Goal: Information Seeking & Learning: Compare options

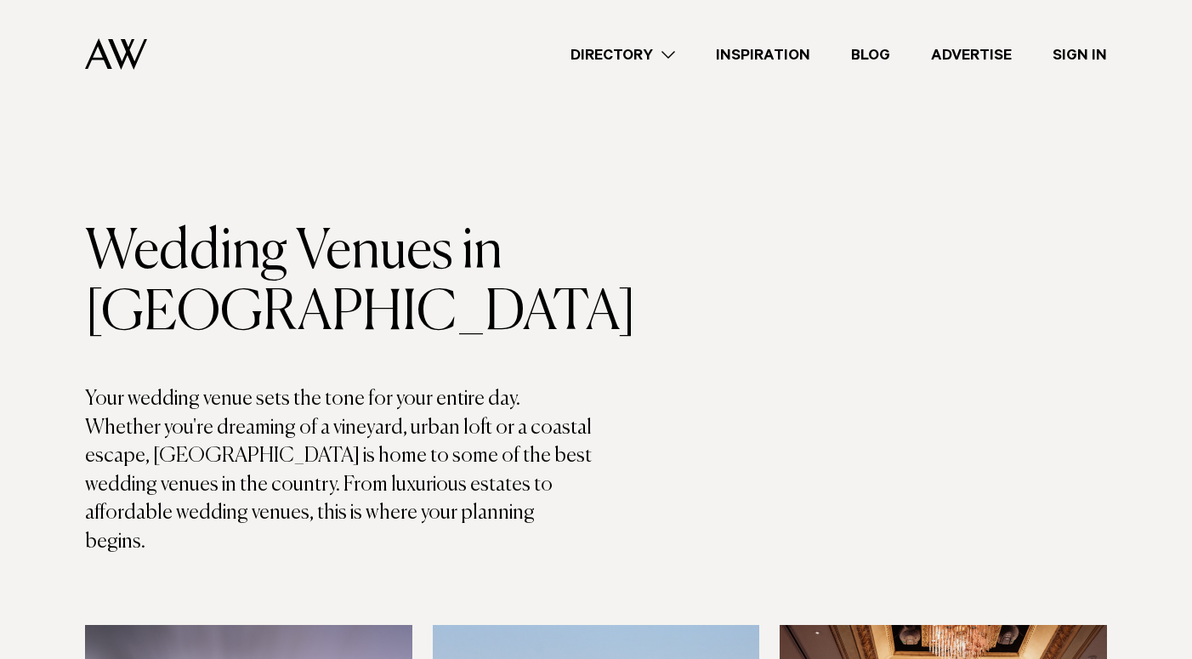
click at [679, 54] on link "Directory" at bounding box center [622, 54] width 145 height 23
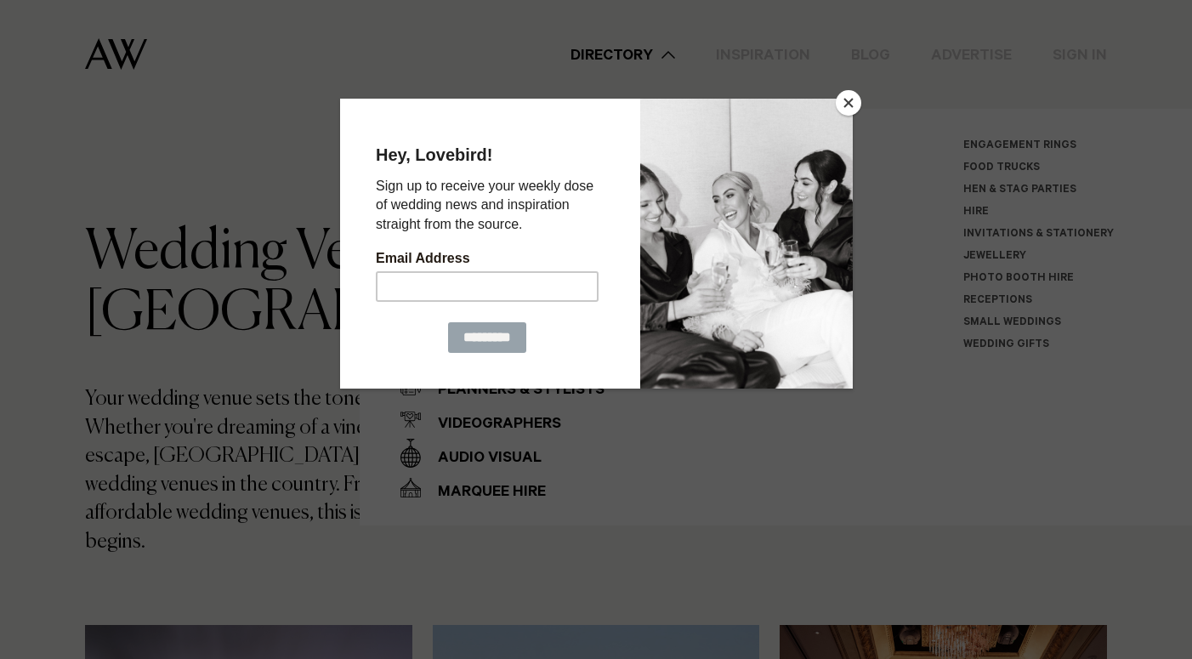
click at [842, 108] on button "Close" at bounding box center [849, 103] width 26 height 26
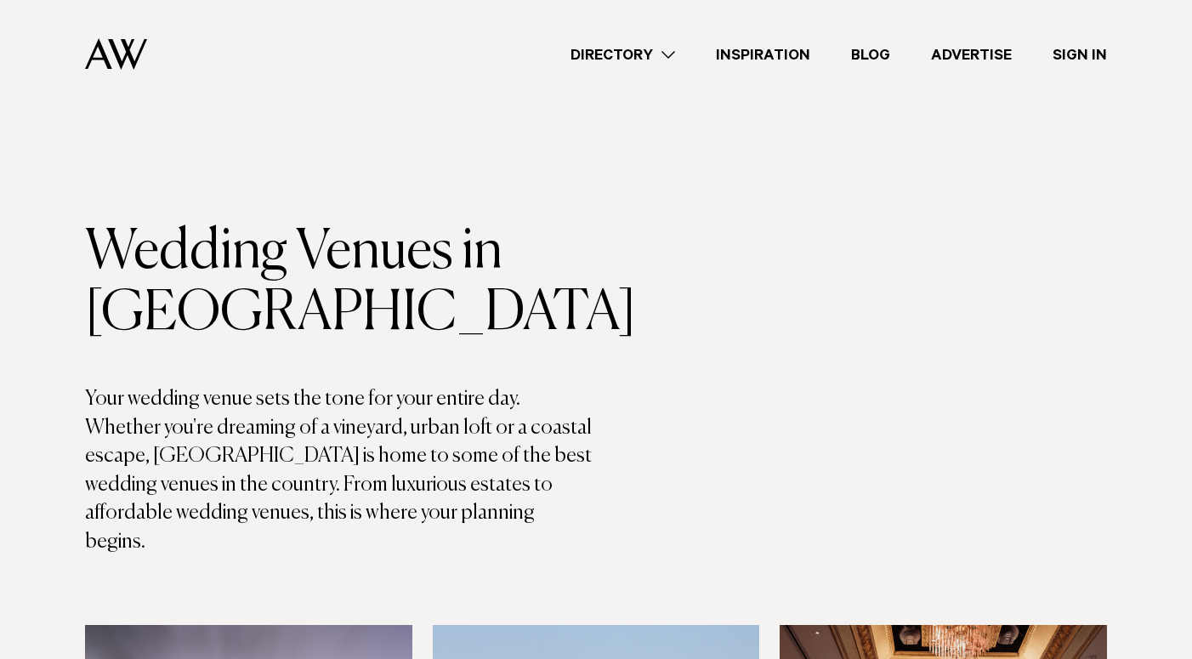
click at [651, 57] on link "Directory" at bounding box center [622, 54] width 145 height 23
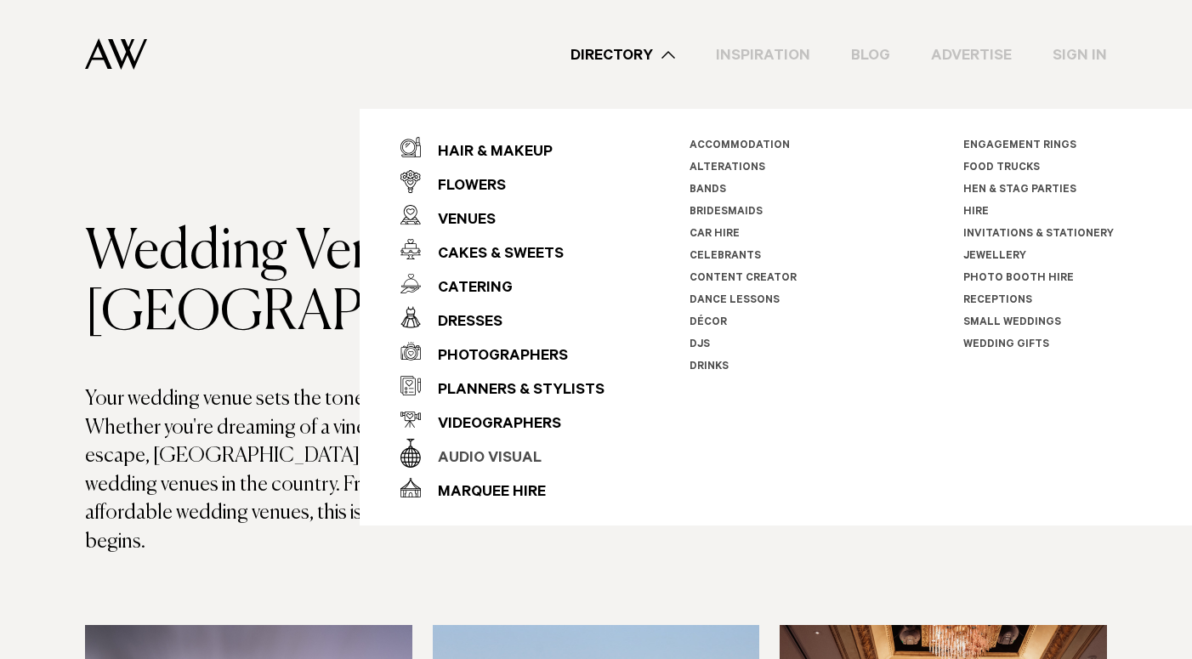
click at [505, 457] on div "Audio Visual" at bounding box center [481, 459] width 121 height 34
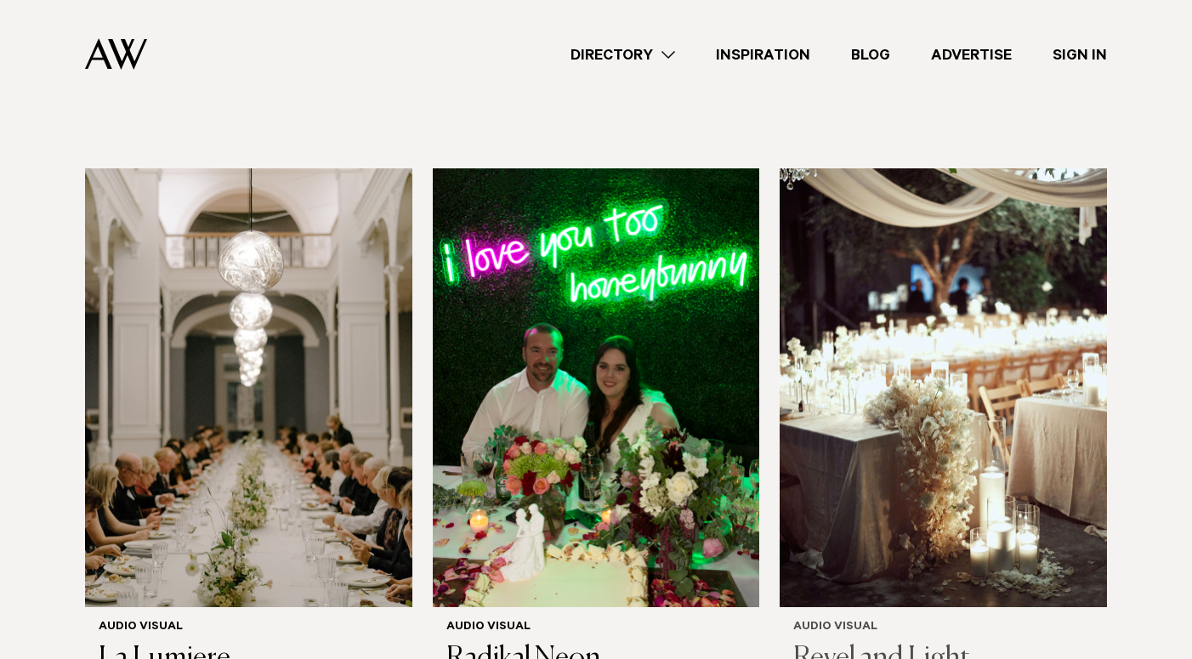
scroll to position [457, 0]
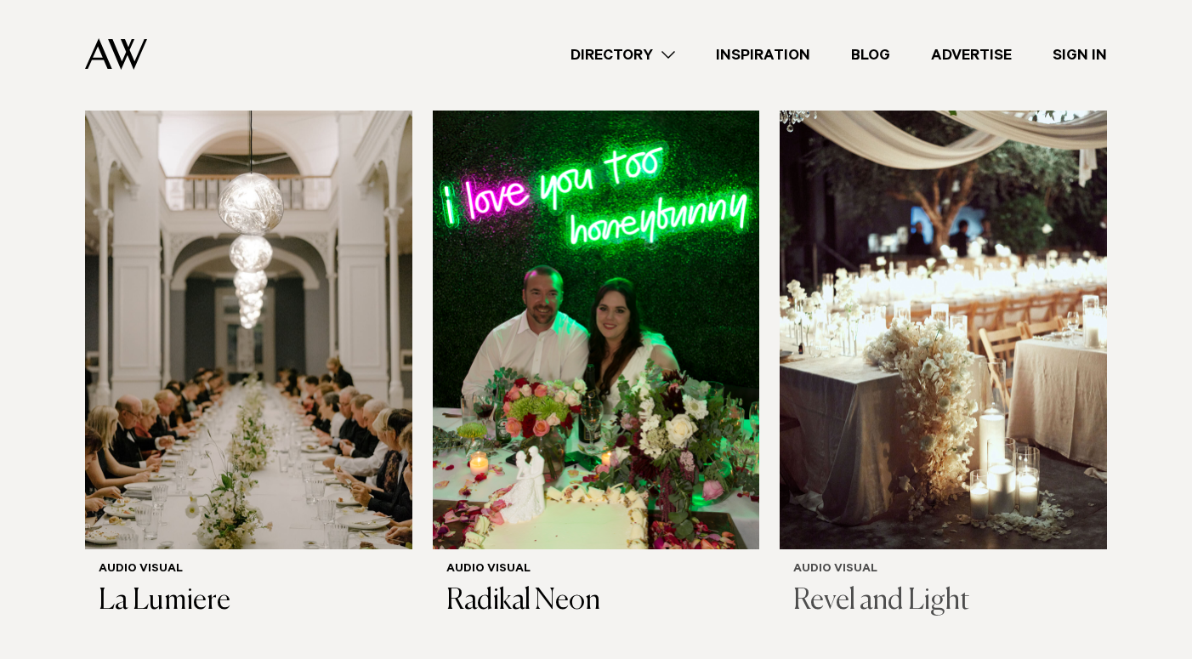
click at [989, 329] on img at bounding box center [943, 330] width 327 height 439
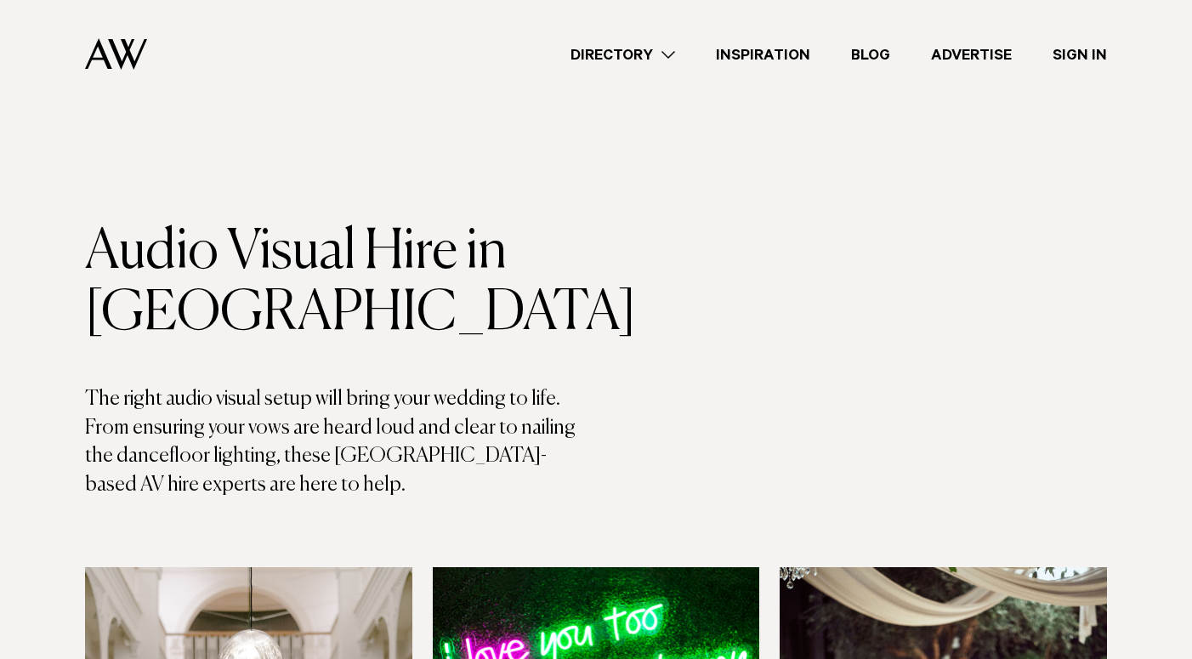
scroll to position [0, 0]
click at [646, 47] on link "Directory" at bounding box center [622, 54] width 145 height 23
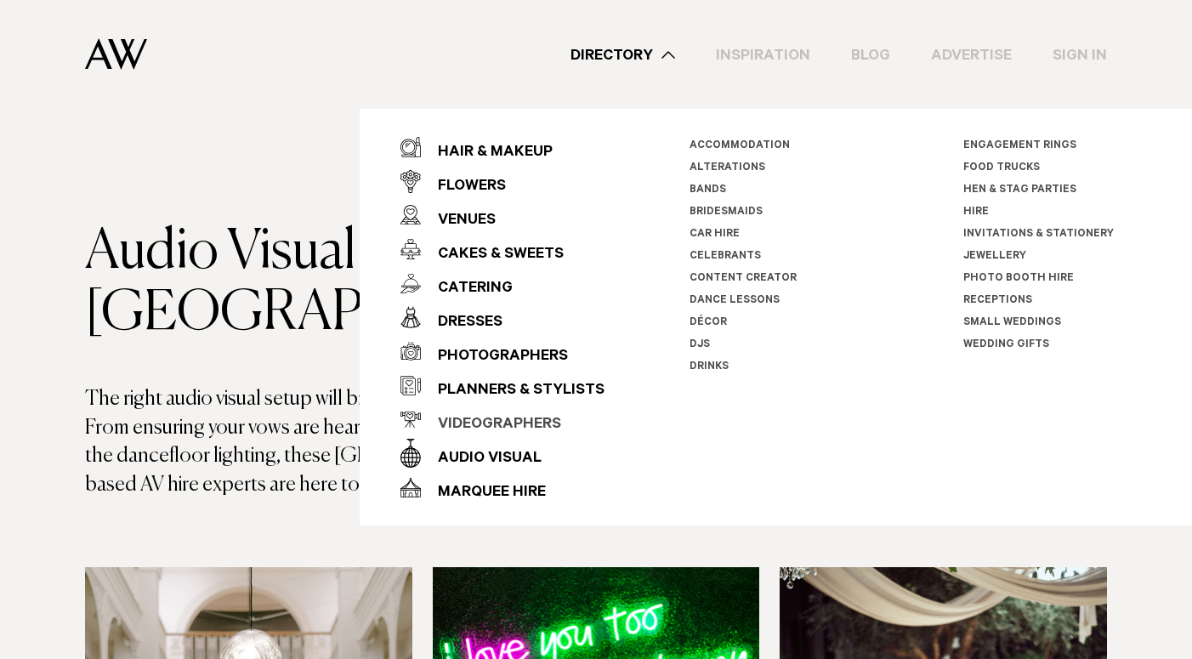
click at [509, 423] on div "Videographers" at bounding box center [491, 425] width 140 height 34
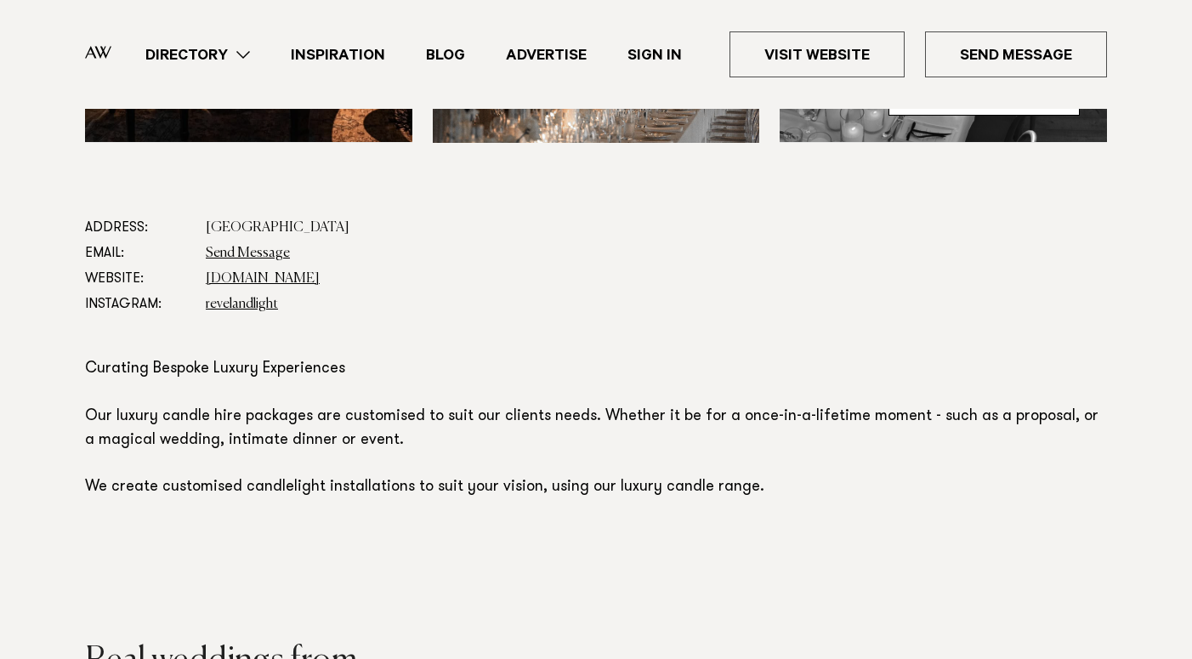
scroll to position [831, 0]
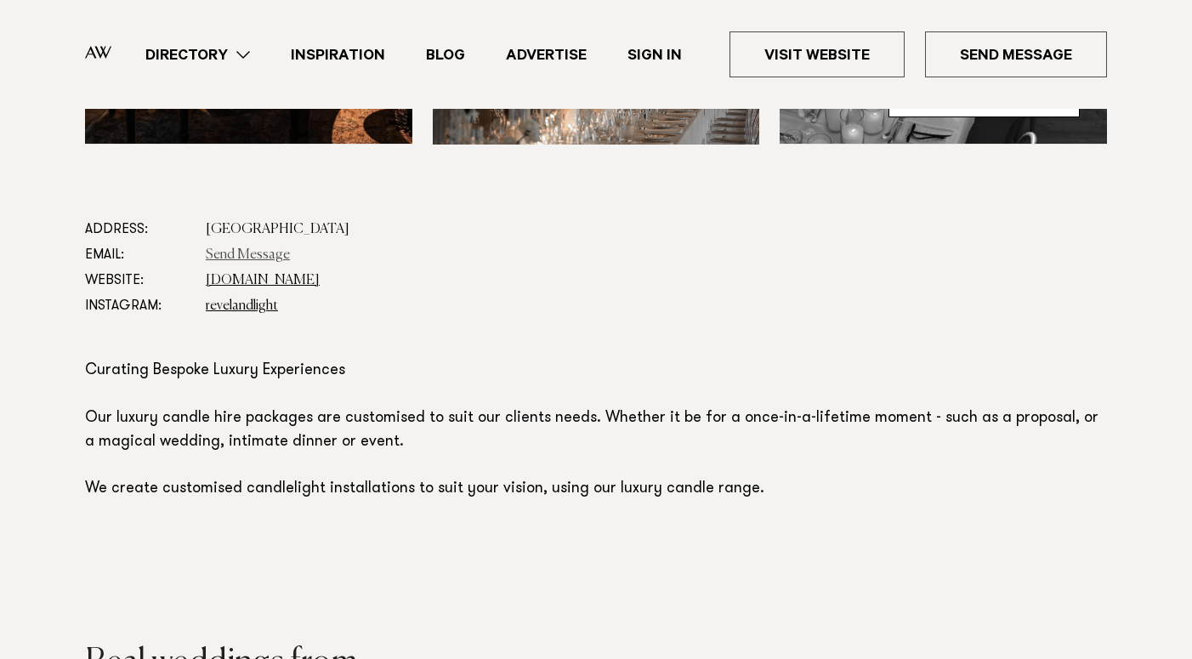
click at [241, 253] on link "Send Message" at bounding box center [248, 255] width 84 height 14
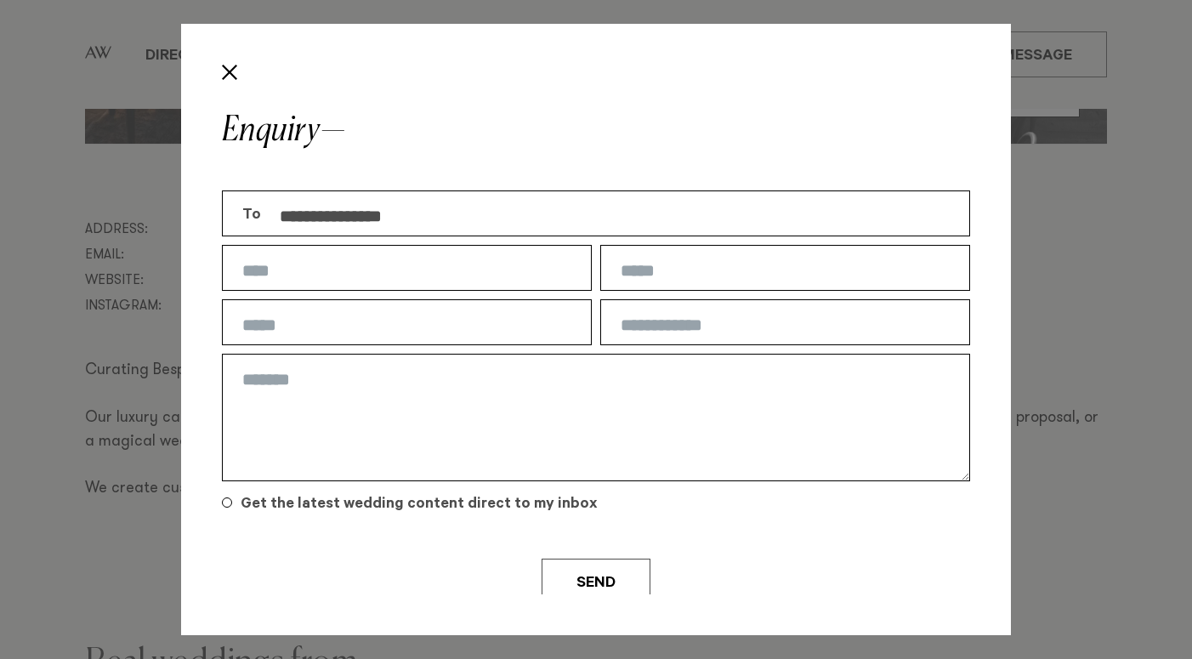
scroll to position [0, 0]
click at [231, 71] on button "Close" at bounding box center [229, 72] width 29 height 29
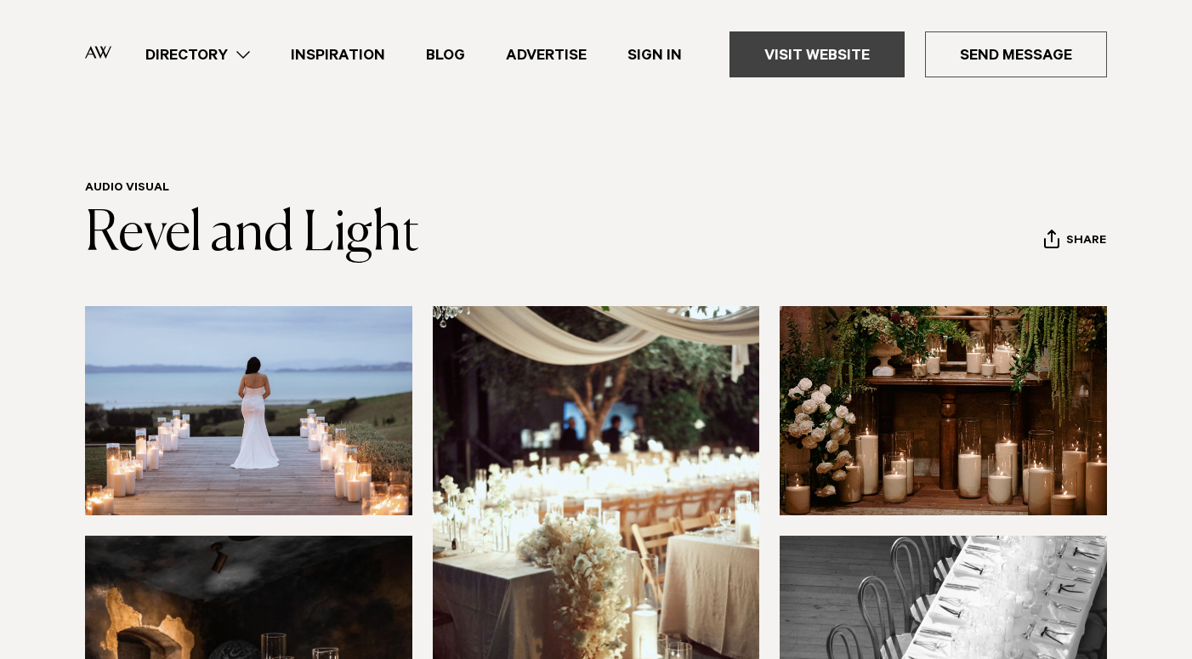
click at [811, 63] on link "Visit Website" at bounding box center [817, 54] width 175 height 46
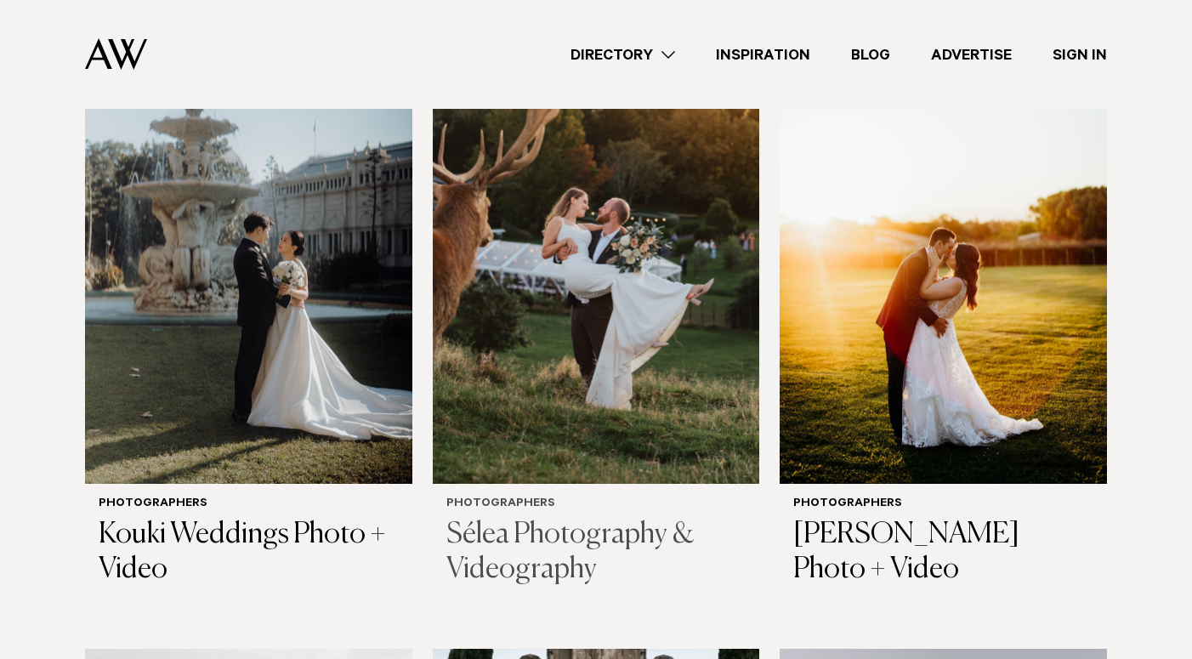
scroll to position [1276, 0]
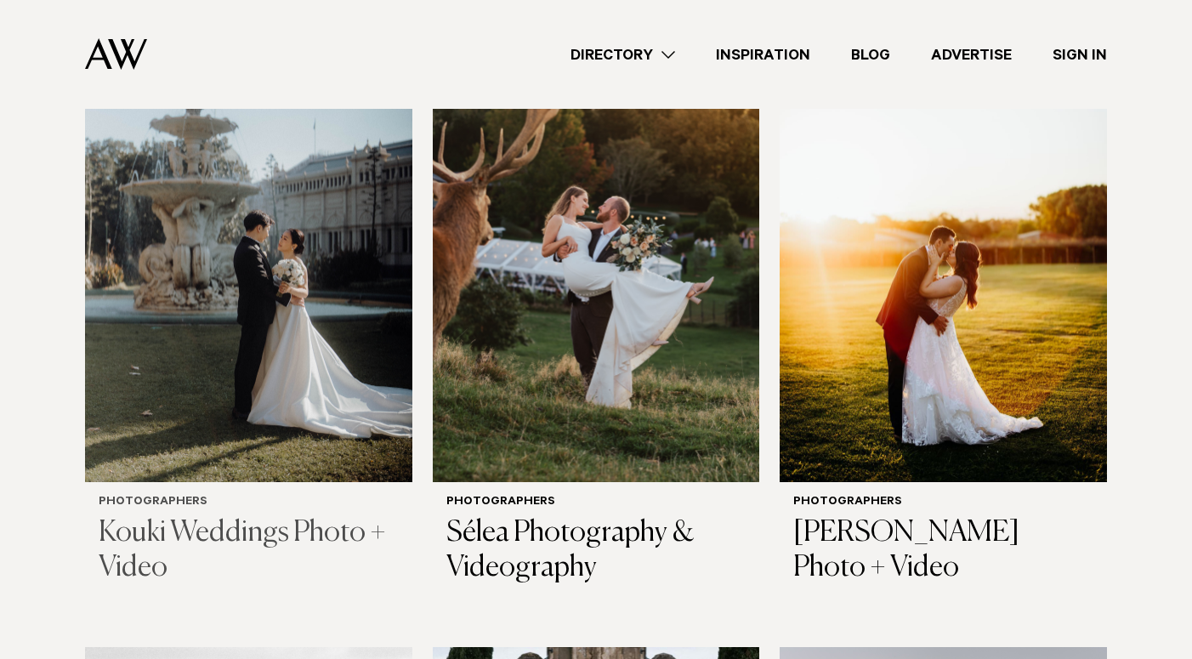
click at [256, 288] on img at bounding box center [248, 262] width 327 height 439
click at [623, 43] on link "Directory" at bounding box center [622, 54] width 145 height 23
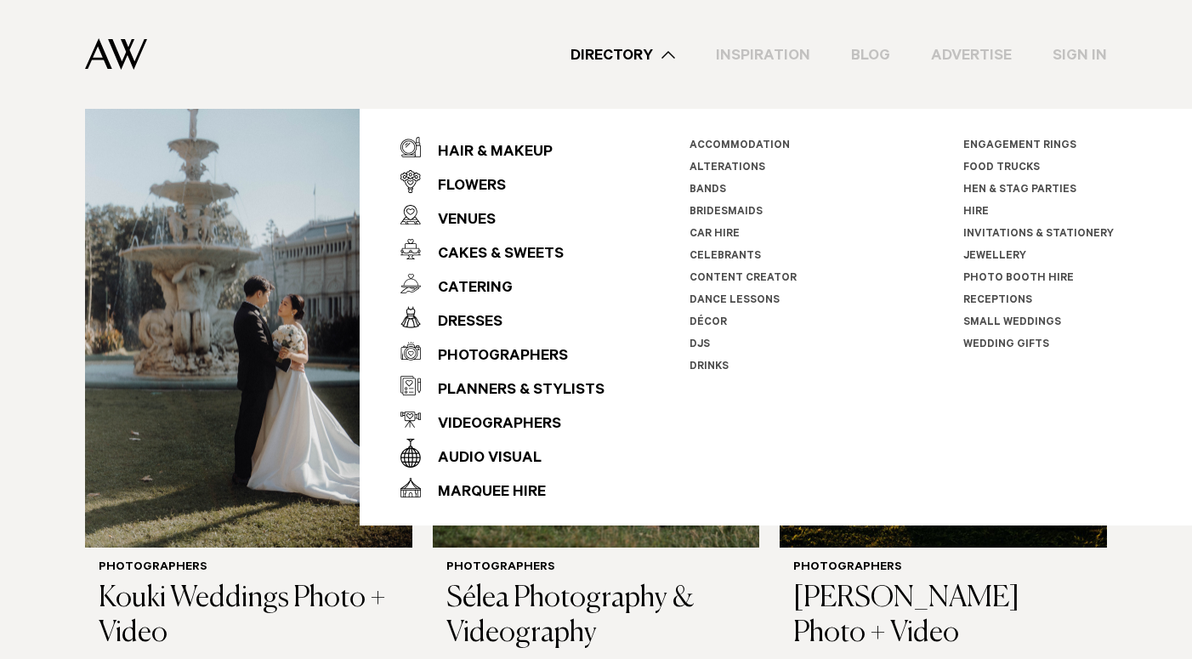
click at [737, 298] on link "Dance Lessons" at bounding box center [735, 301] width 90 height 12
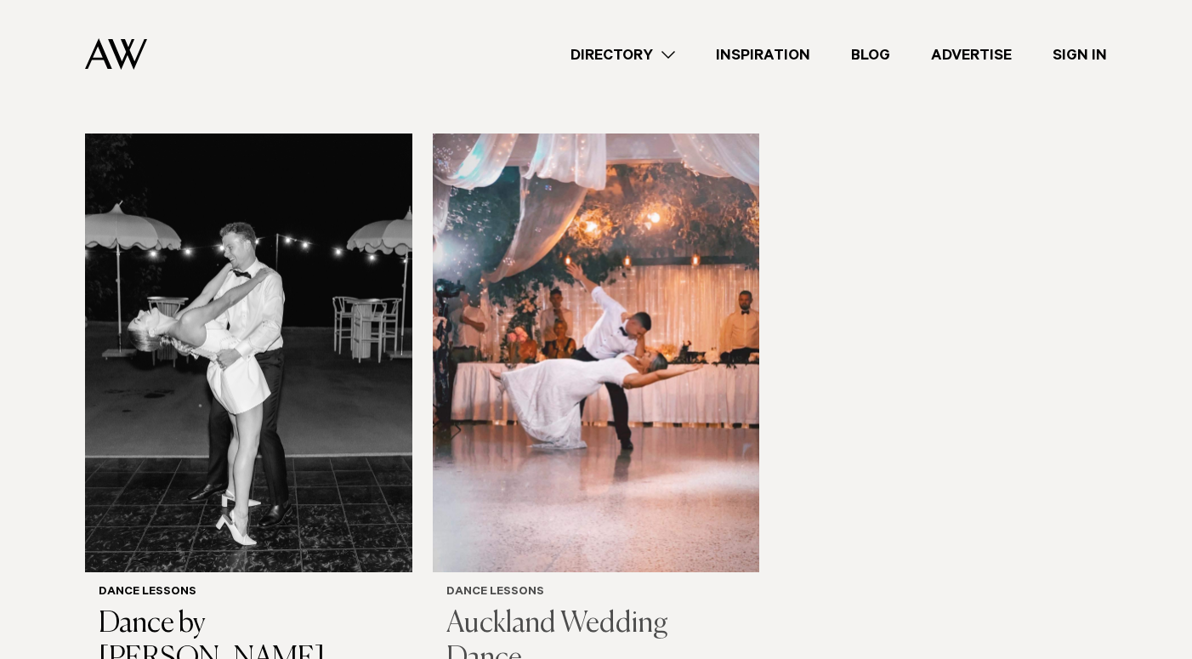
scroll to position [495, 0]
click at [697, 270] on img at bounding box center [596, 353] width 327 height 439
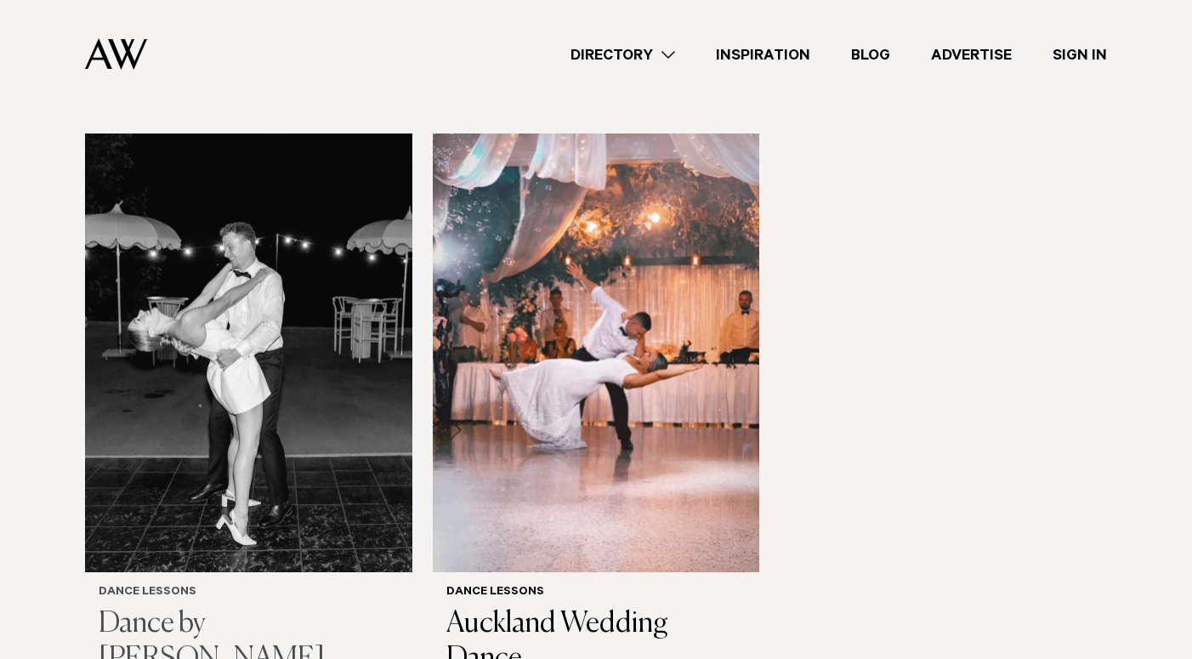
click at [176, 607] on h3 "Dance by Dasha" at bounding box center [249, 642] width 300 height 70
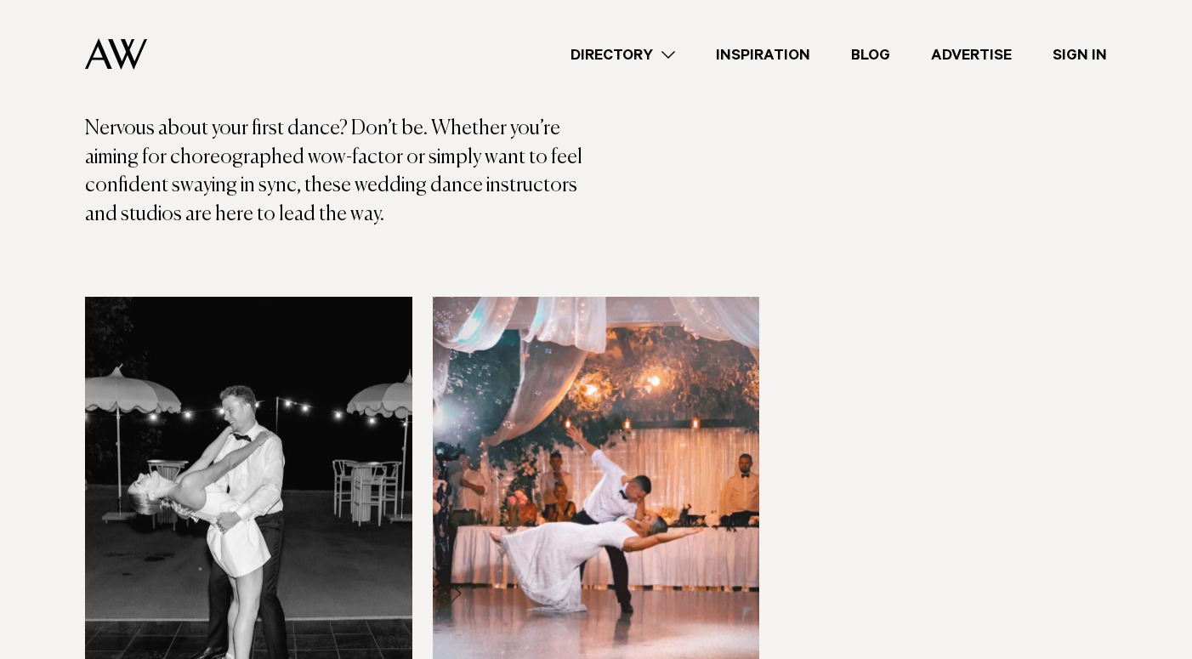
scroll to position [144, 0]
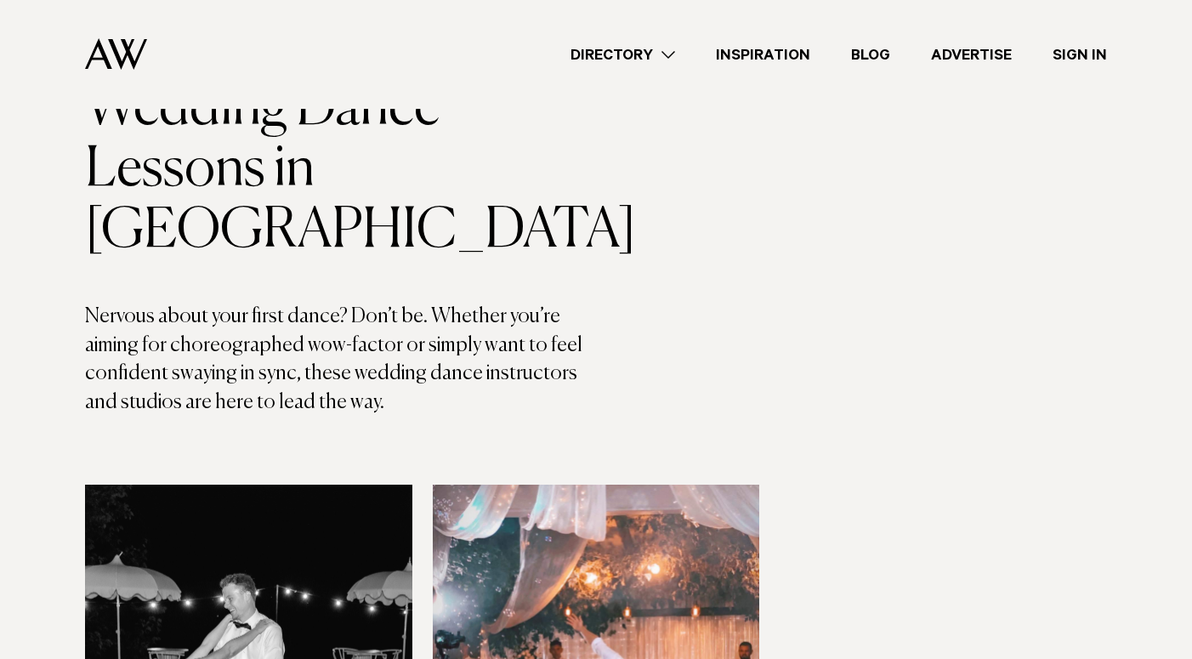
click at [644, 51] on link "Directory" at bounding box center [622, 54] width 145 height 23
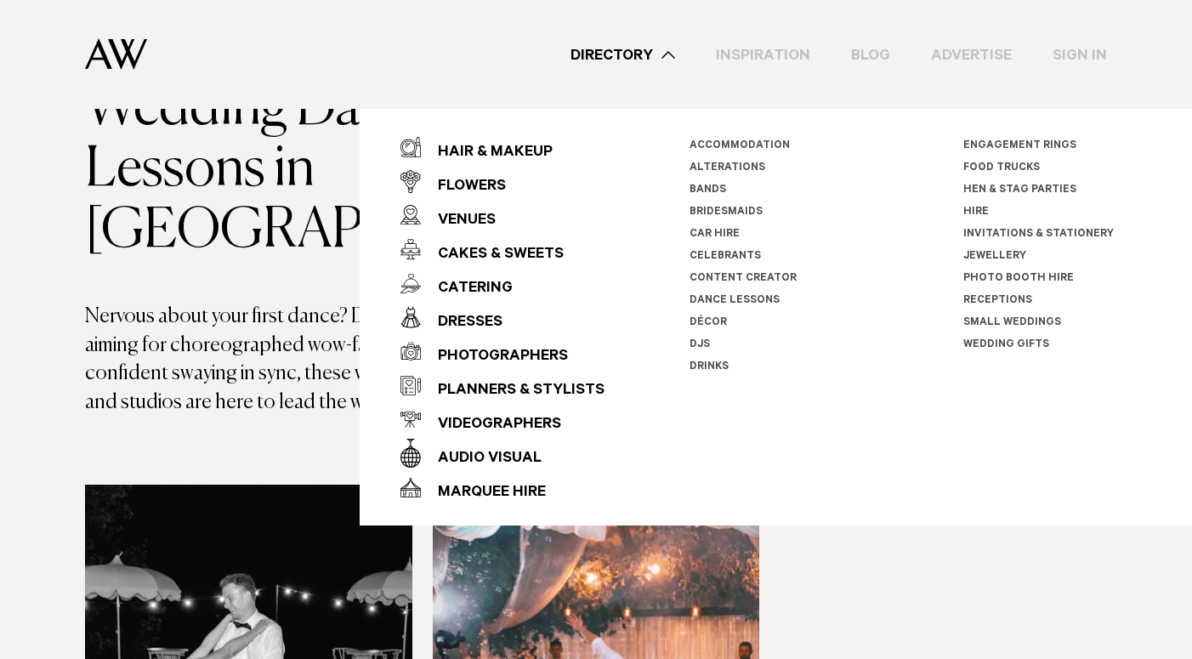
scroll to position [78, 0]
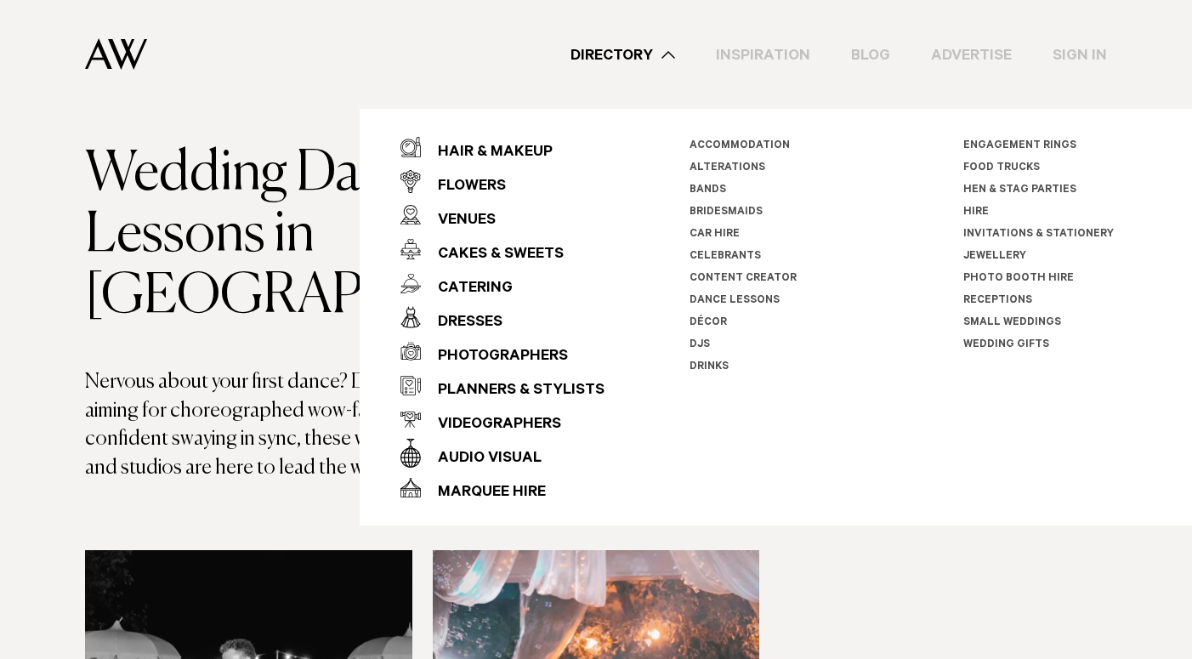
click at [1005, 164] on link "Food Trucks" at bounding box center [1002, 168] width 77 height 12
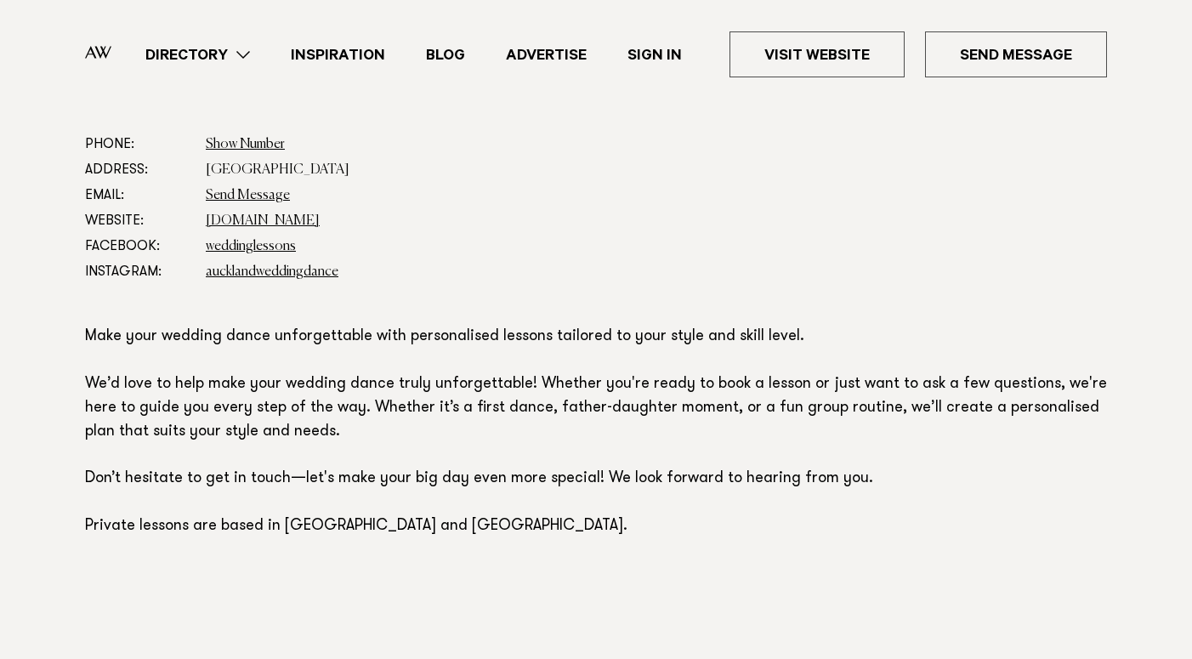
scroll to position [879, 0]
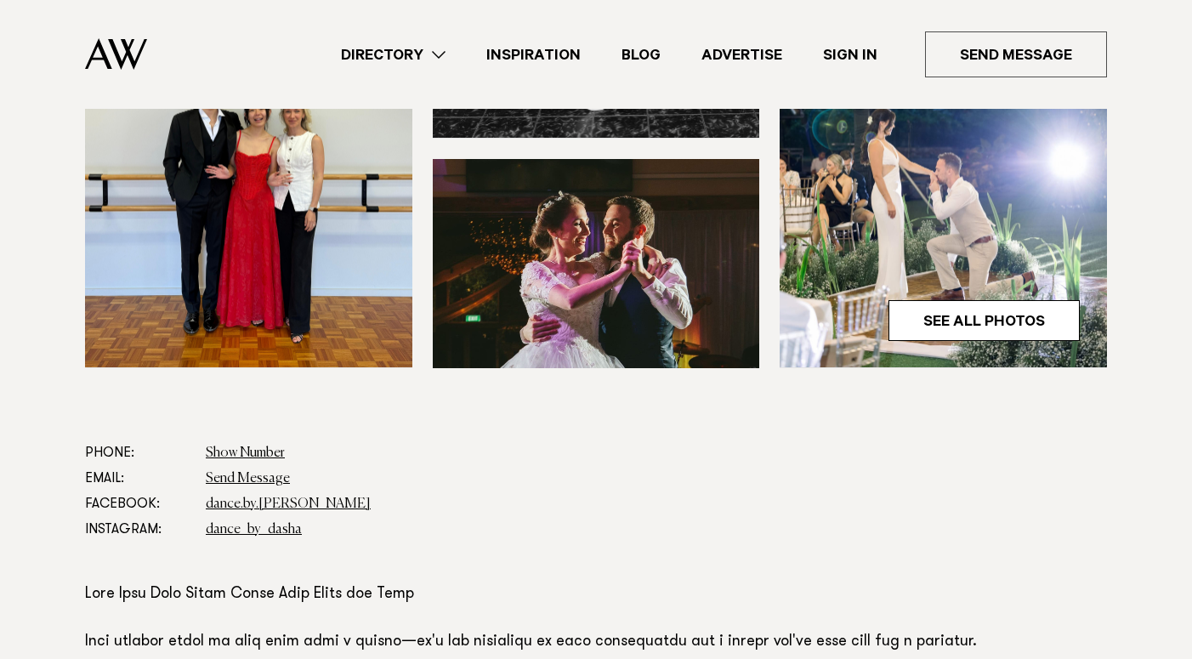
scroll to position [669, 0]
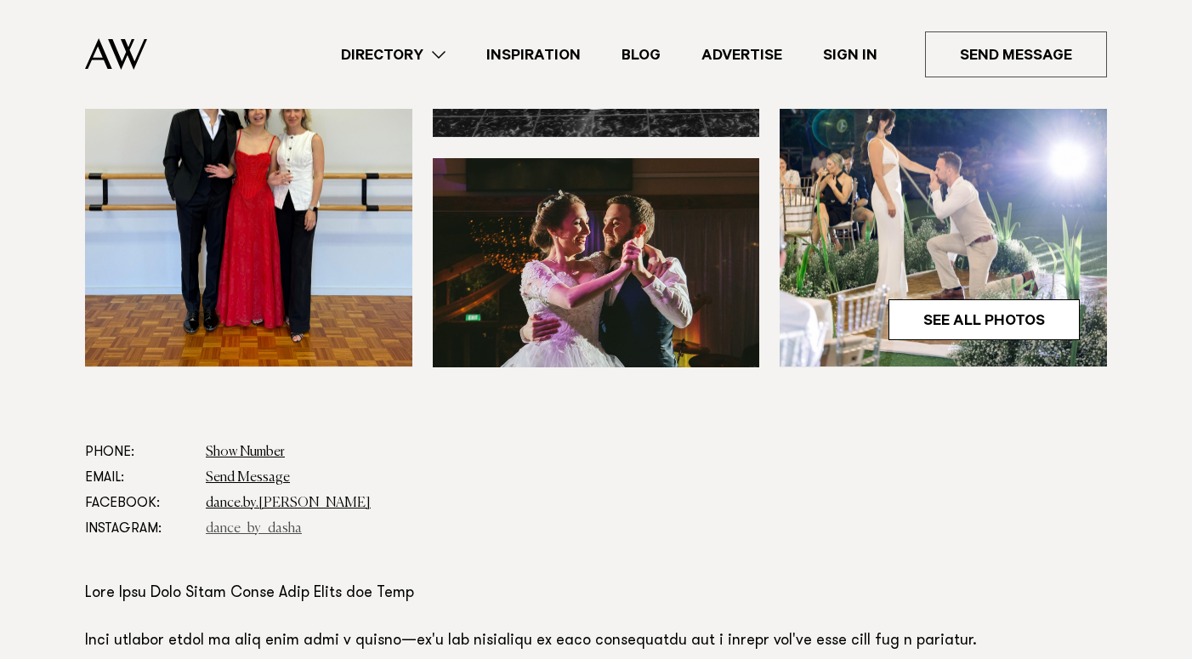
click at [259, 522] on link "dance_by_dasha" at bounding box center [254, 529] width 96 height 14
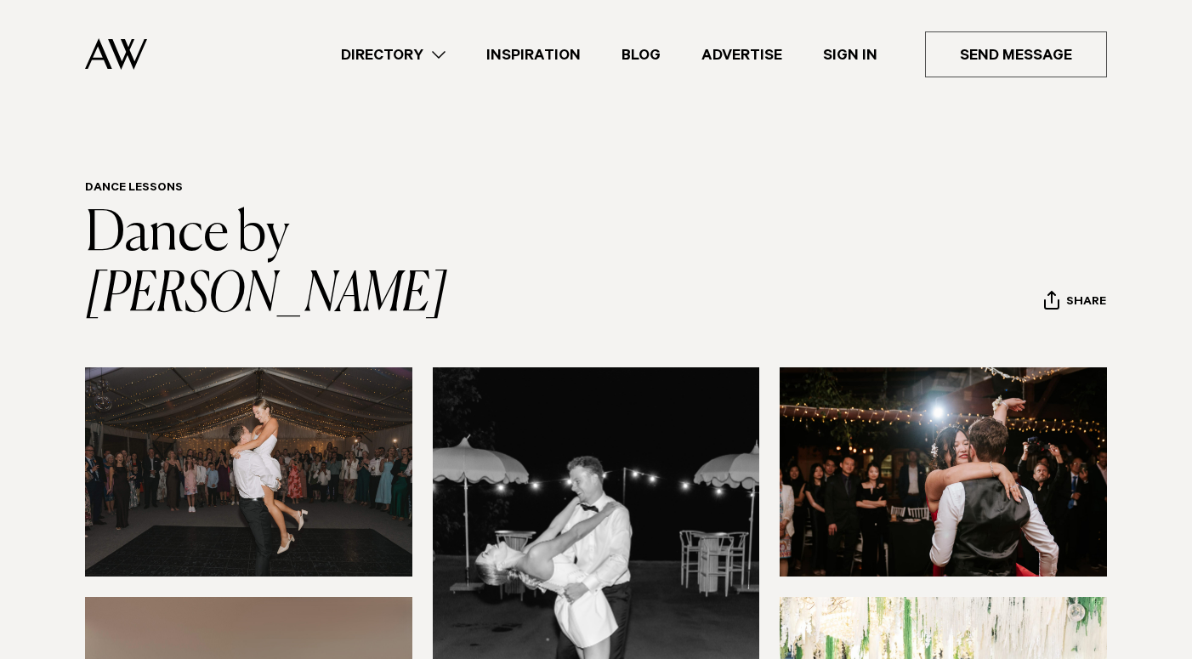
scroll to position [0, 0]
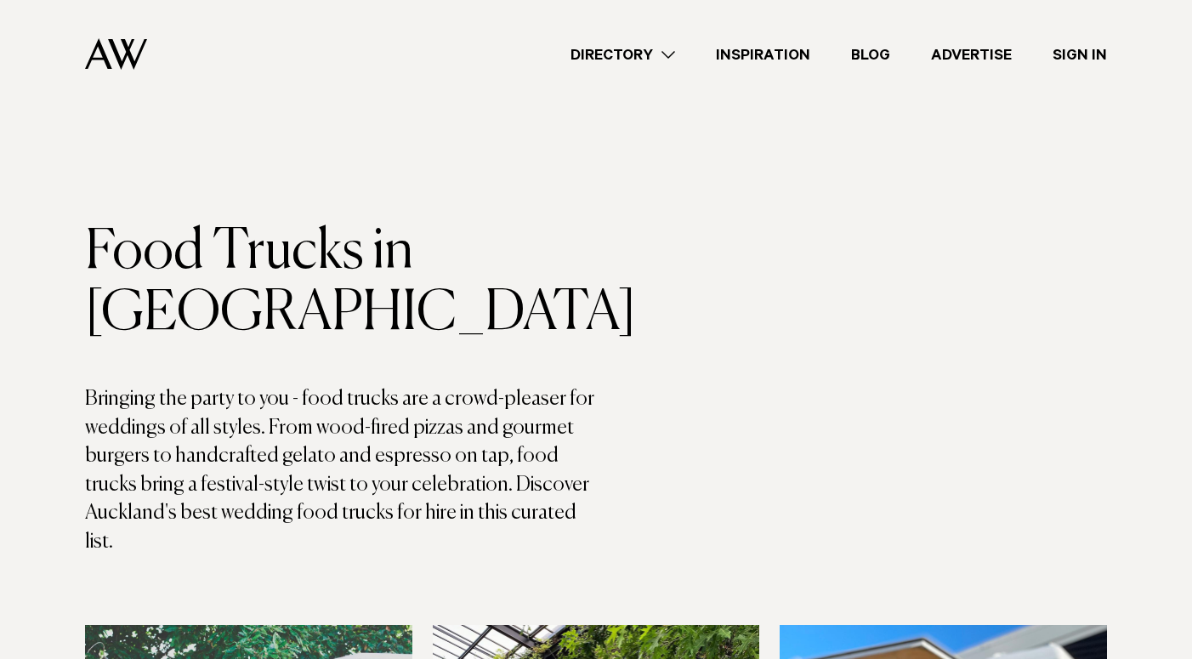
click at [646, 57] on link "Directory" at bounding box center [622, 54] width 145 height 23
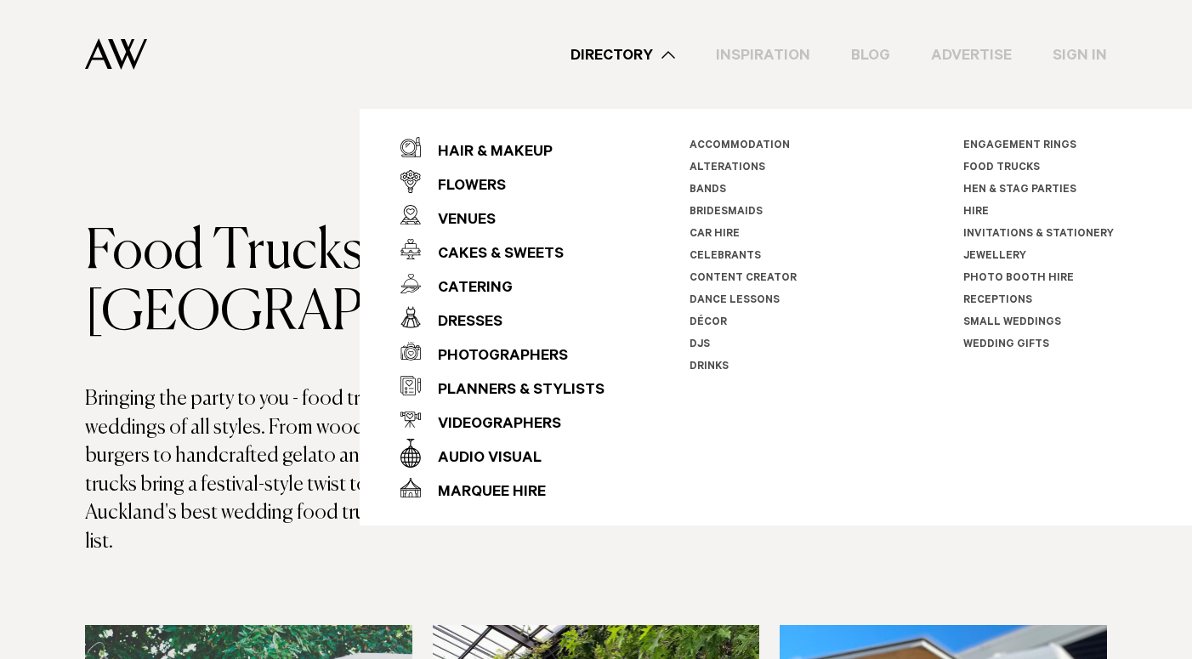
click at [713, 189] on link "Bands" at bounding box center [708, 191] width 37 height 12
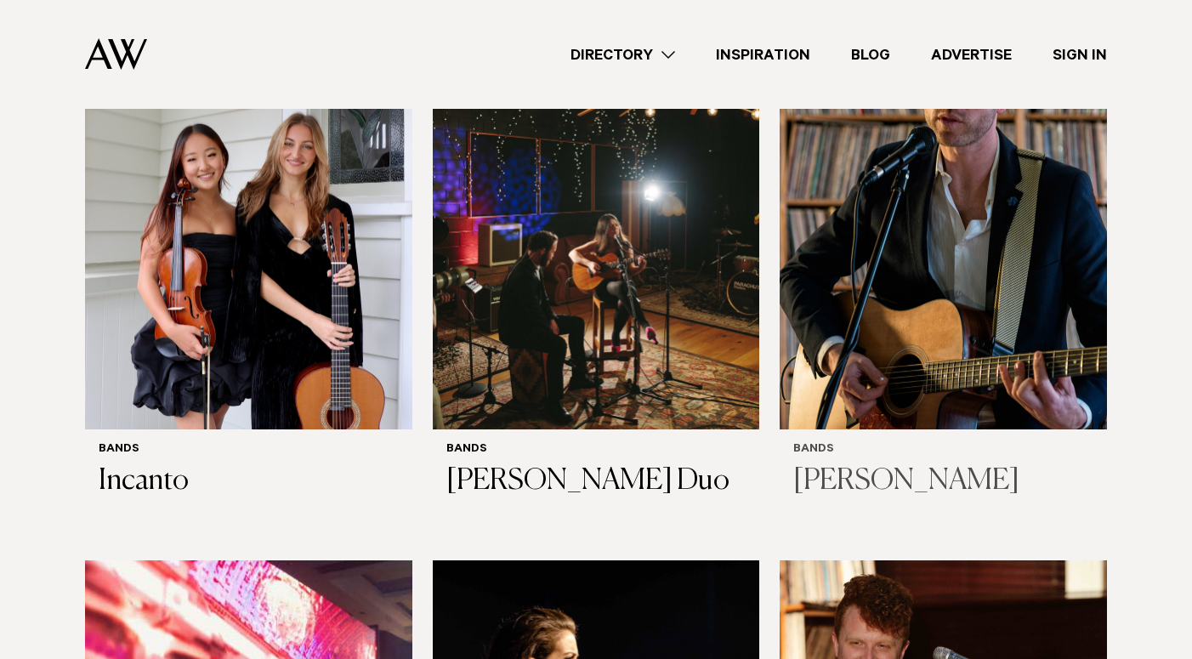
scroll to position [1053, 0]
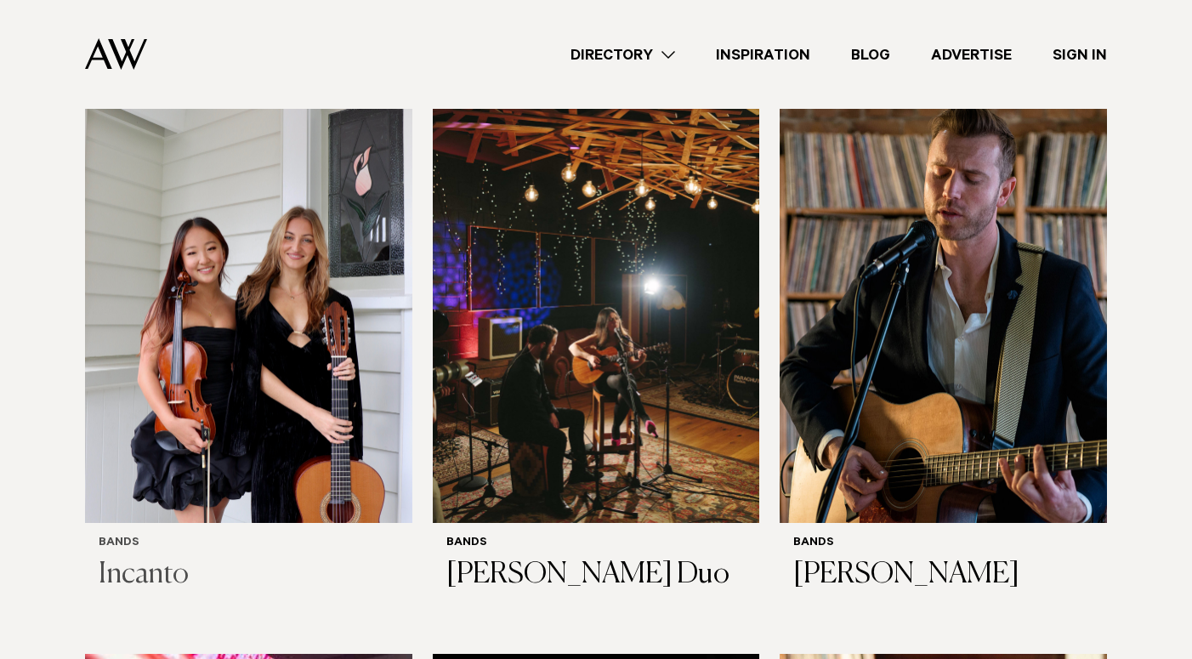
click at [241, 271] on img at bounding box center [248, 303] width 327 height 439
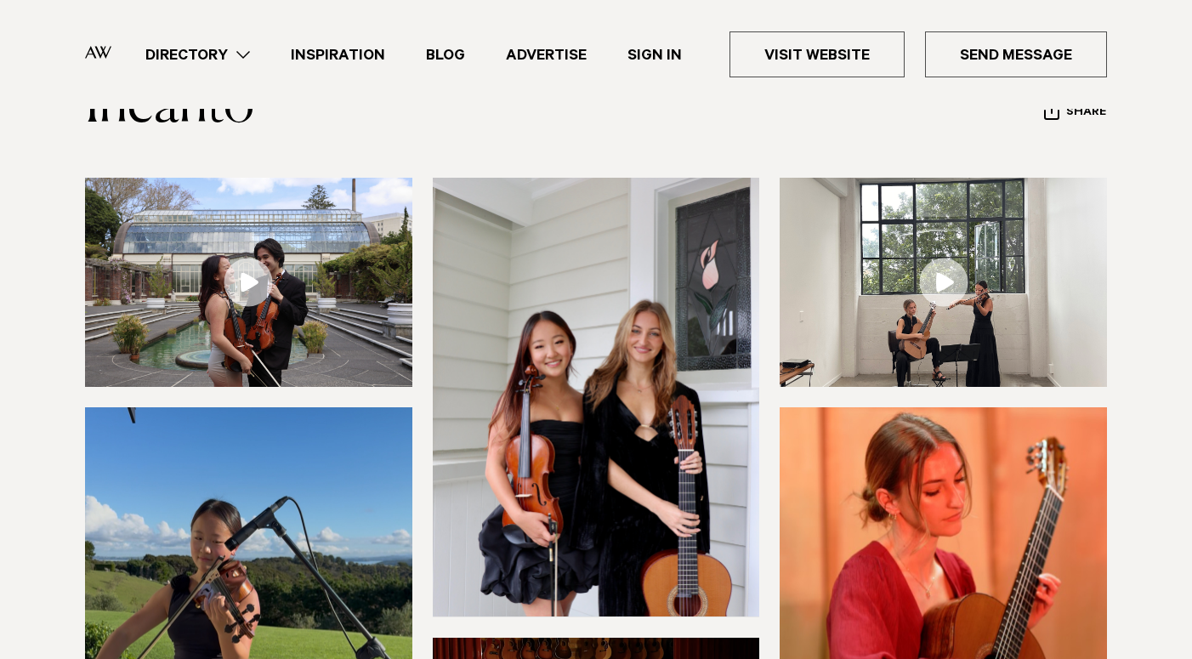
scroll to position [129, 0]
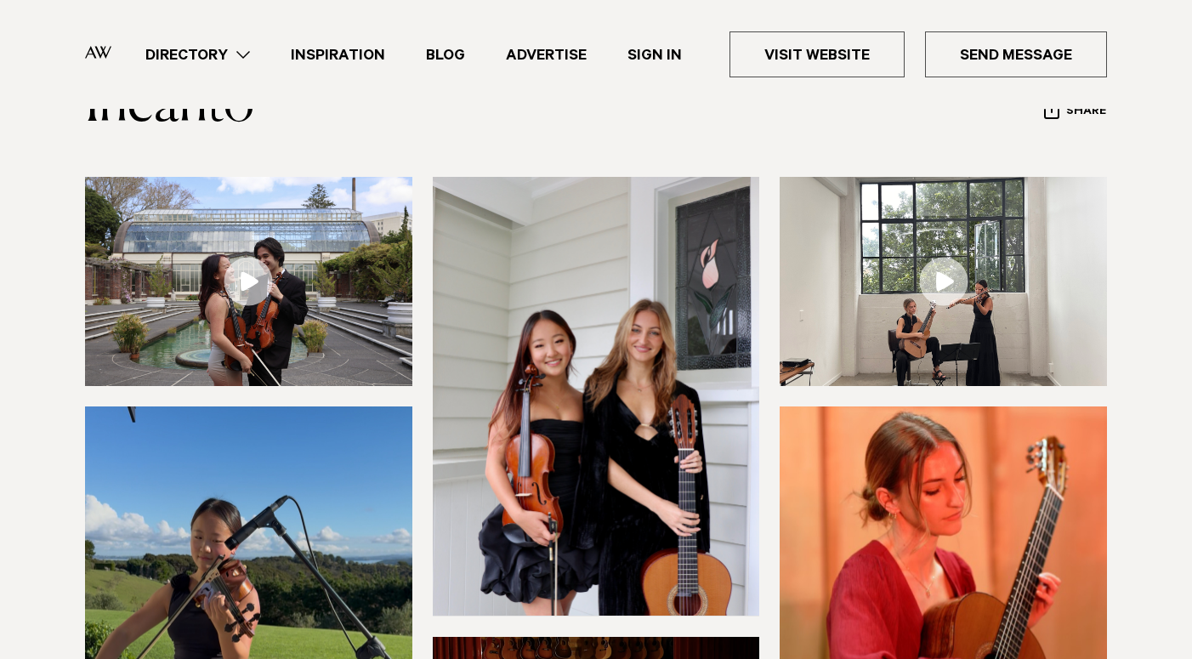
click at [242, 283] on link at bounding box center [248, 281] width 327 height 209
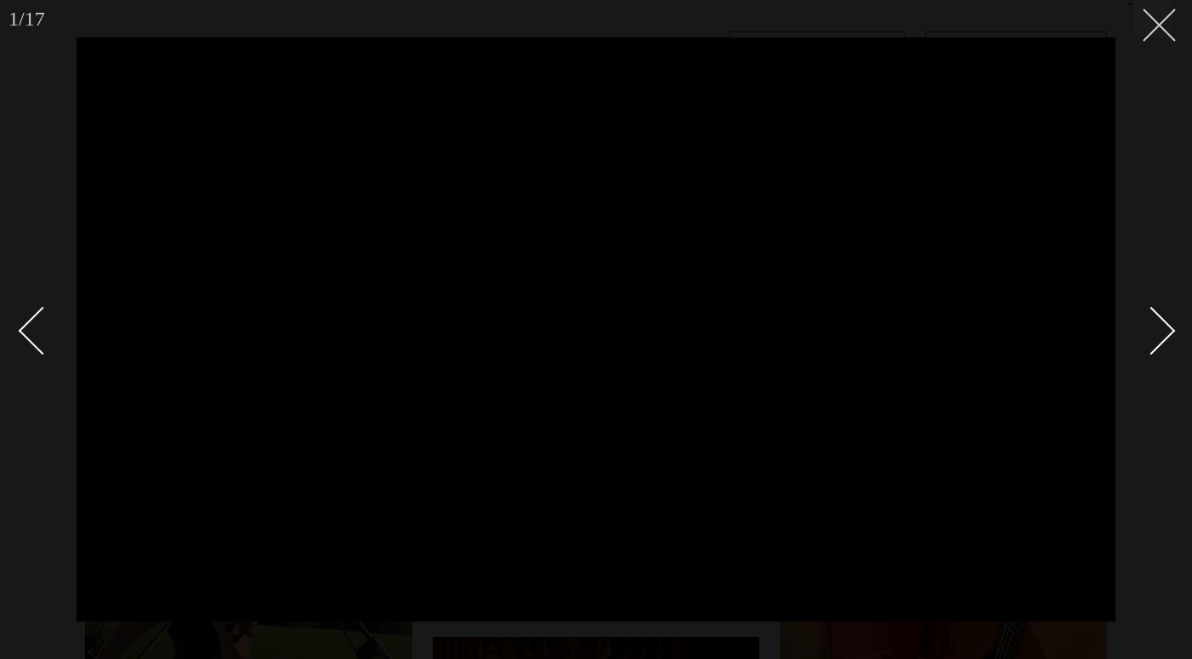
click at [1161, 20] on icon at bounding box center [1153, 19] width 20 height 20
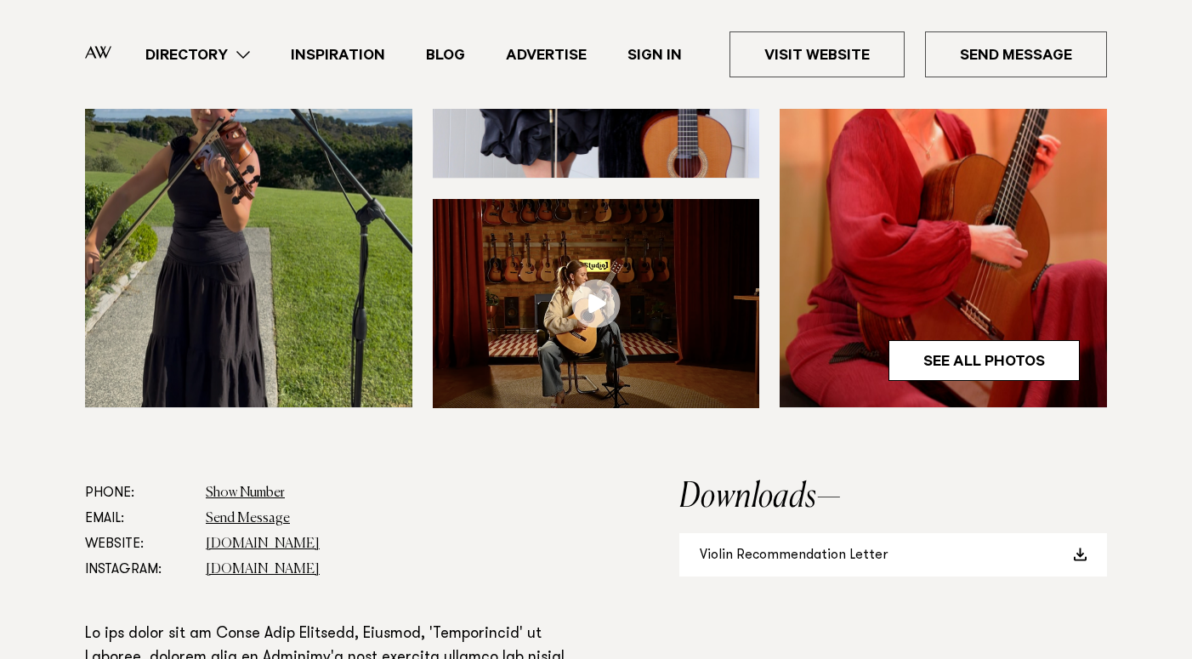
scroll to position [617, 0]
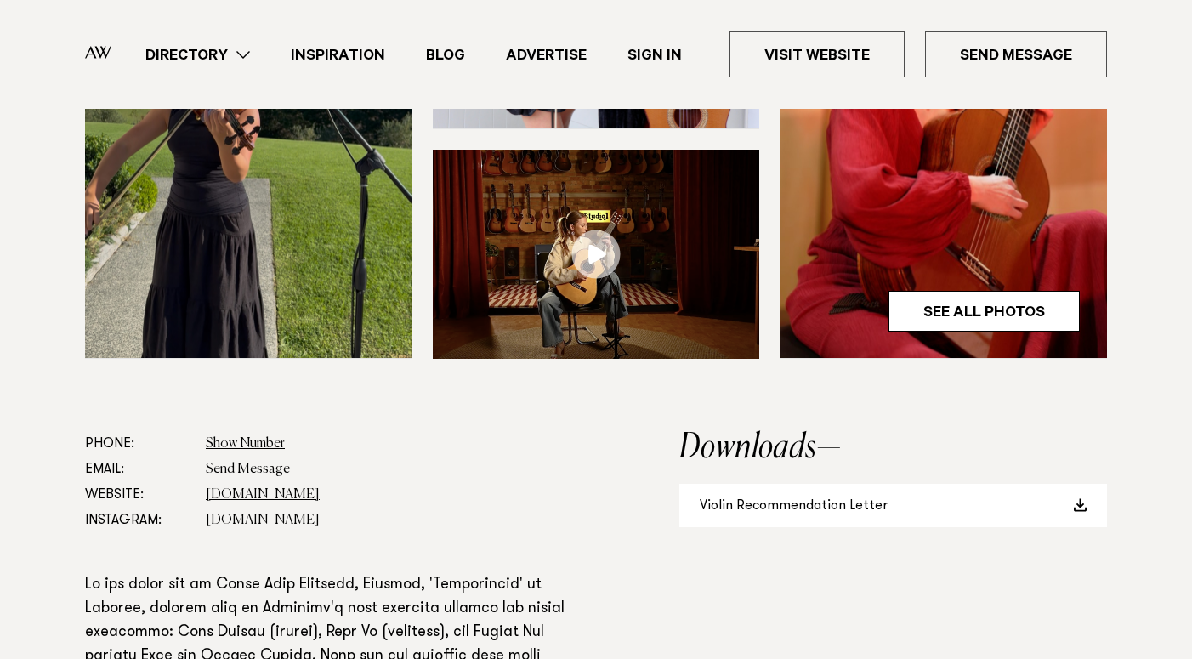
click at [599, 242] on link at bounding box center [596, 254] width 327 height 209
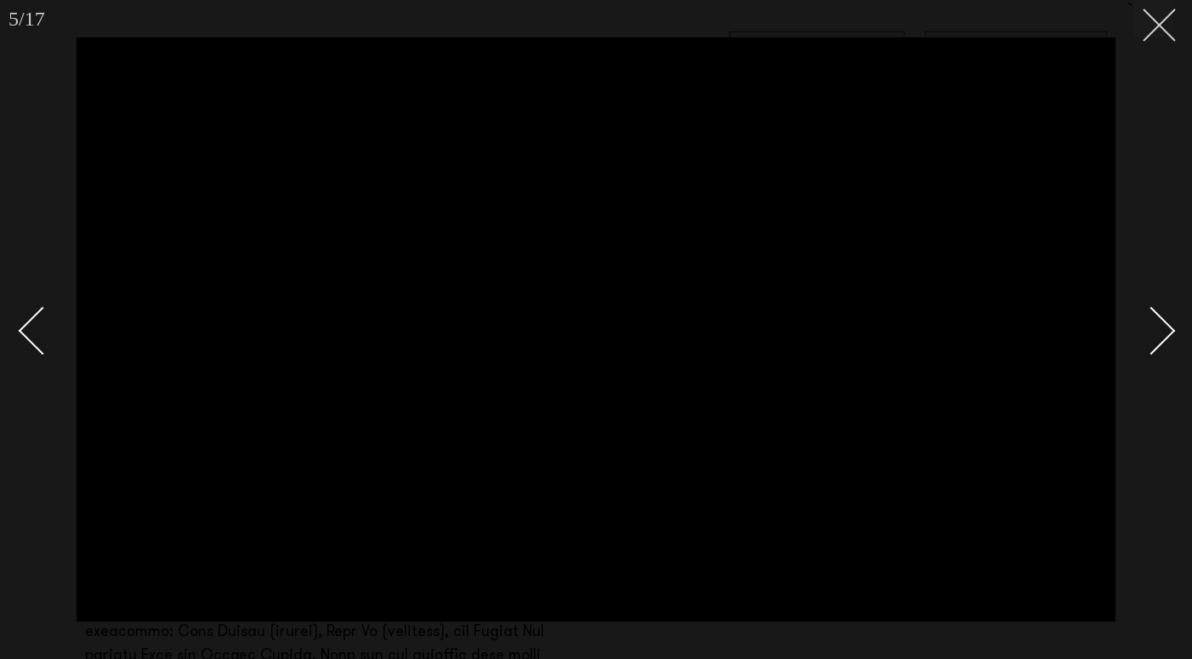
click at [1158, 18] on icon at bounding box center [1153, 19] width 20 height 20
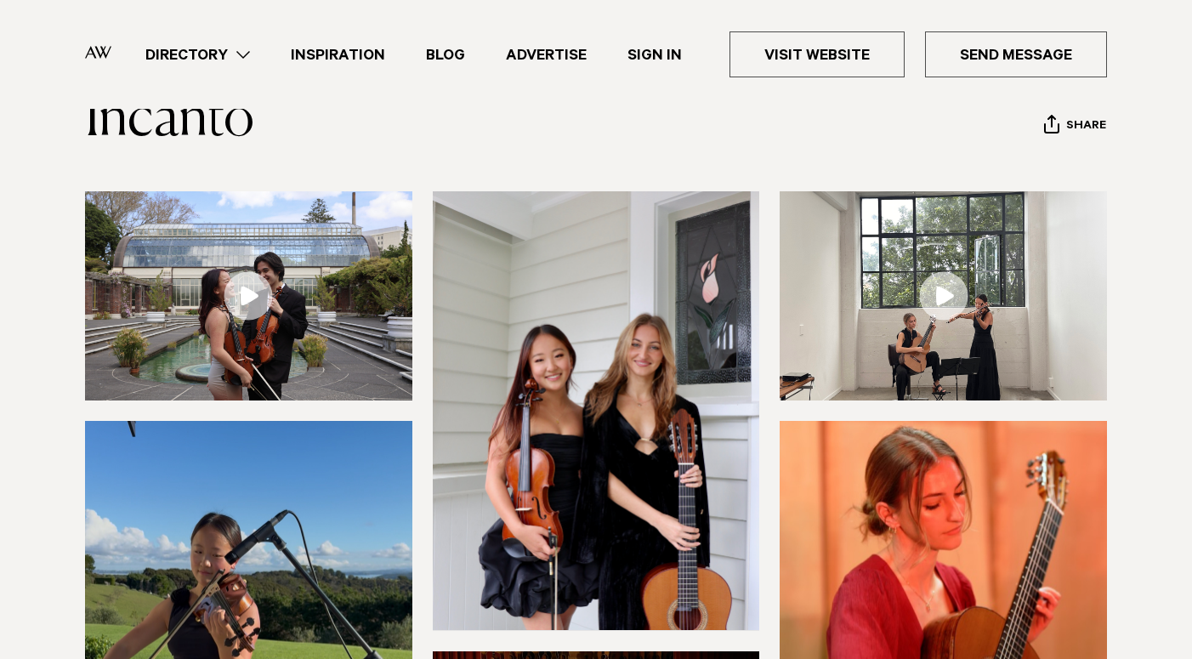
scroll to position [114, 0]
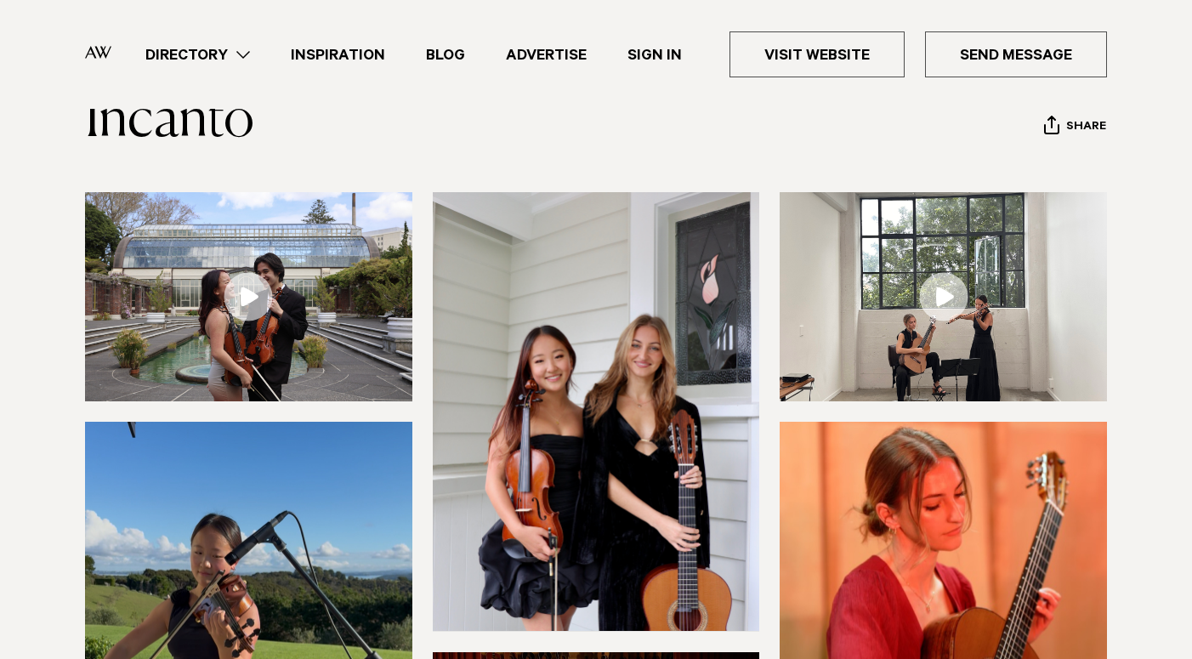
click at [951, 283] on link at bounding box center [943, 296] width 327 height 209
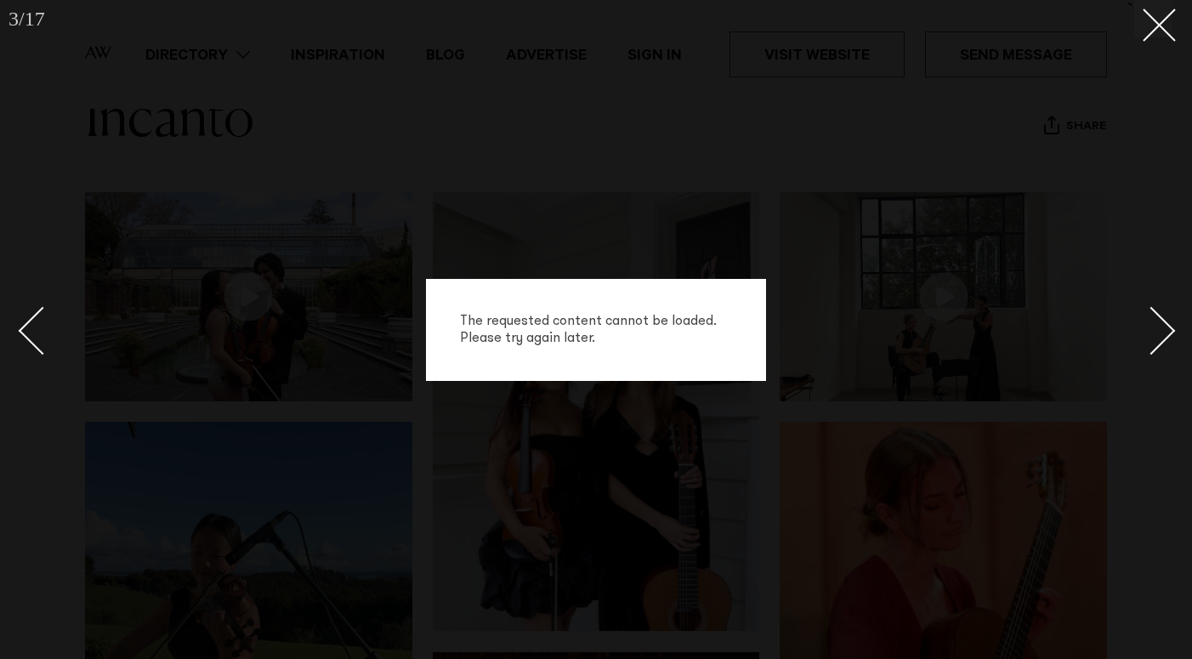
click at [930, 282] on div "The requested content cannot be loaded. Please try again later." at bounding box center [596, 329] width 1192 height 659
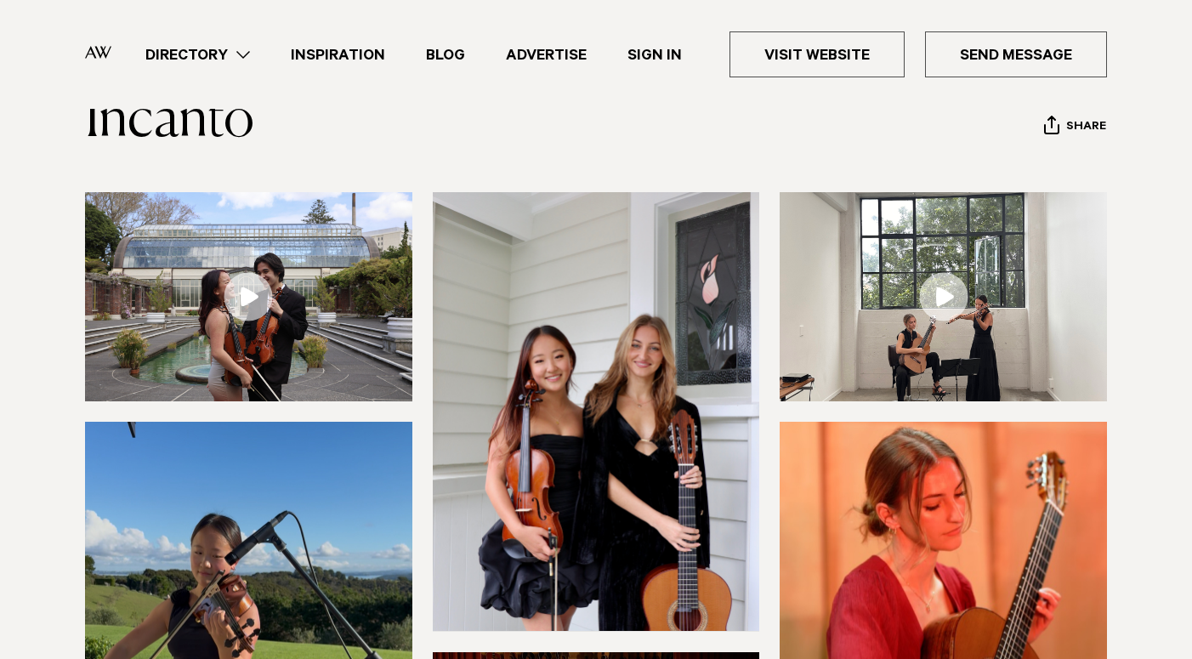
click at [949, 299] on link at bounding box center [943, 296] width 327 height 209
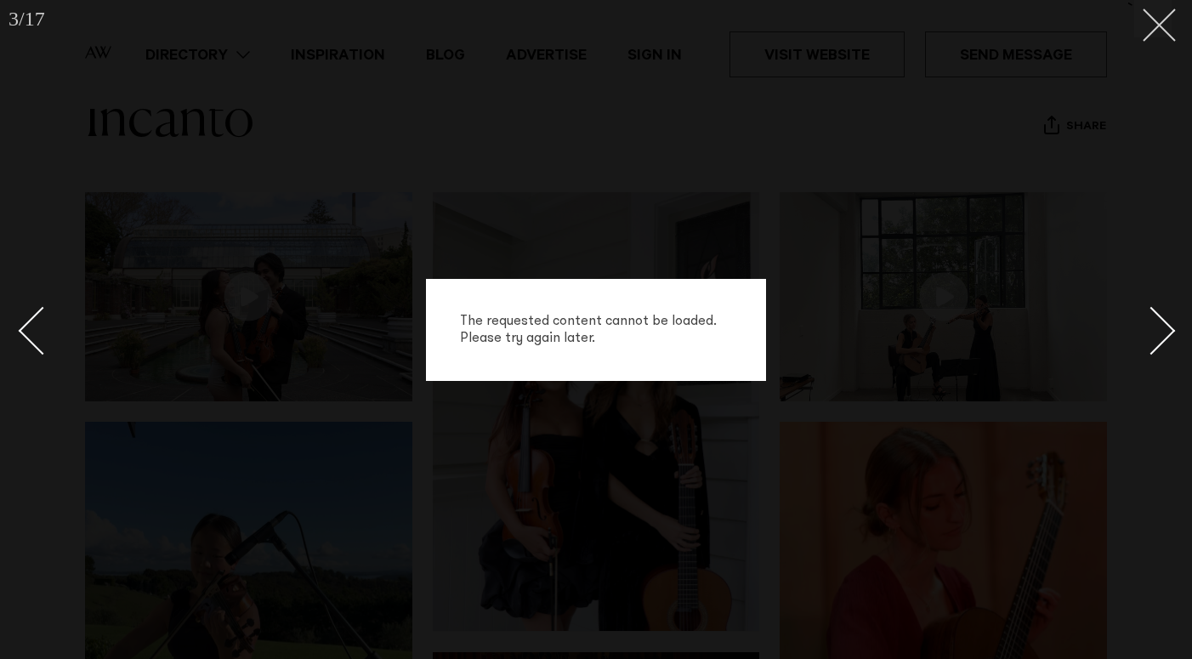
click at [1168, 27] on button at bounding box center [1153, 18] width 37 height 37
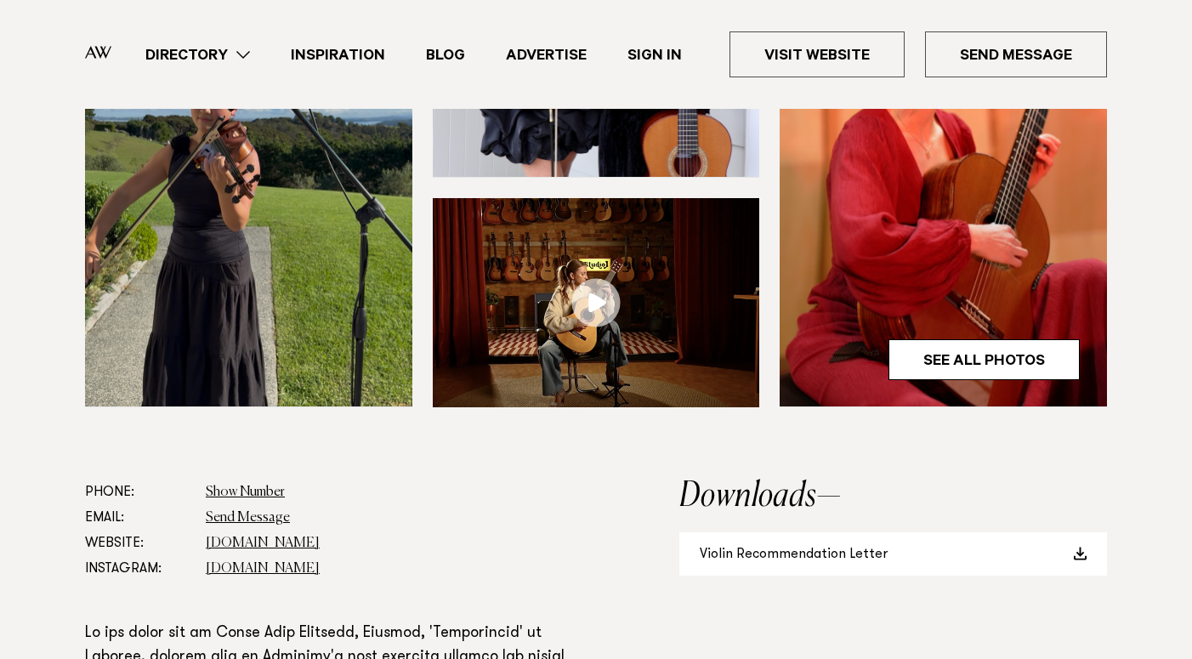
scroll to position [570, 0]
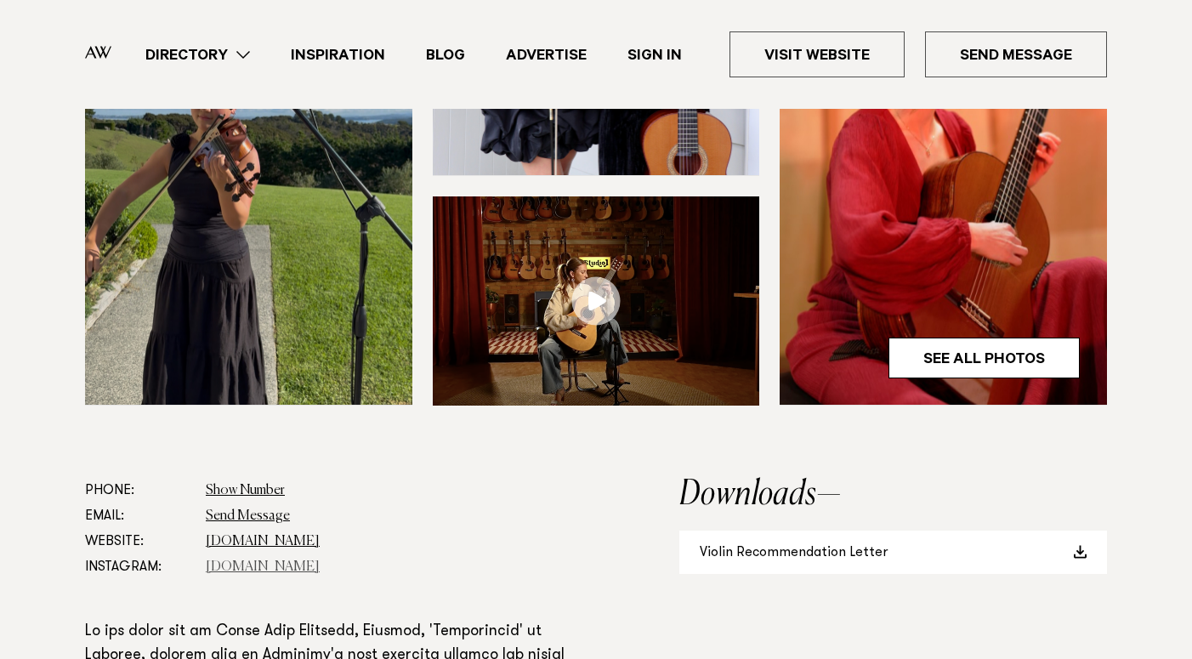
click at [305, 568] on link "dolcevitaweddings.nz" at bounding box center [263, 567] width 114 height 14
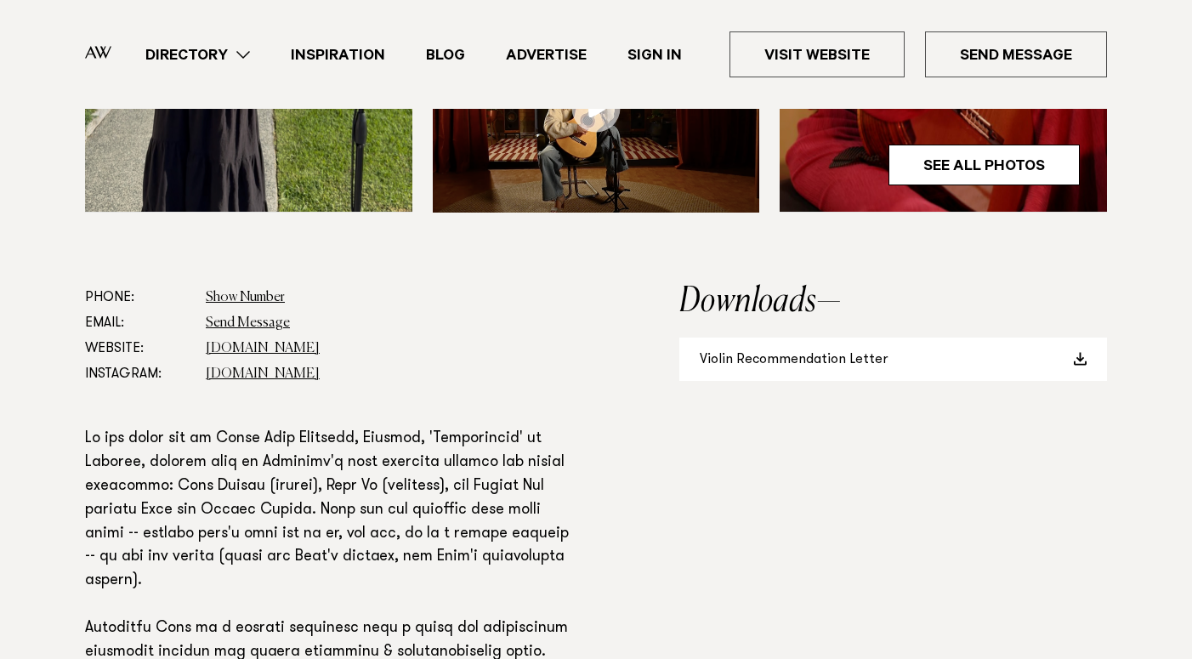
scroll to position [765, 0]
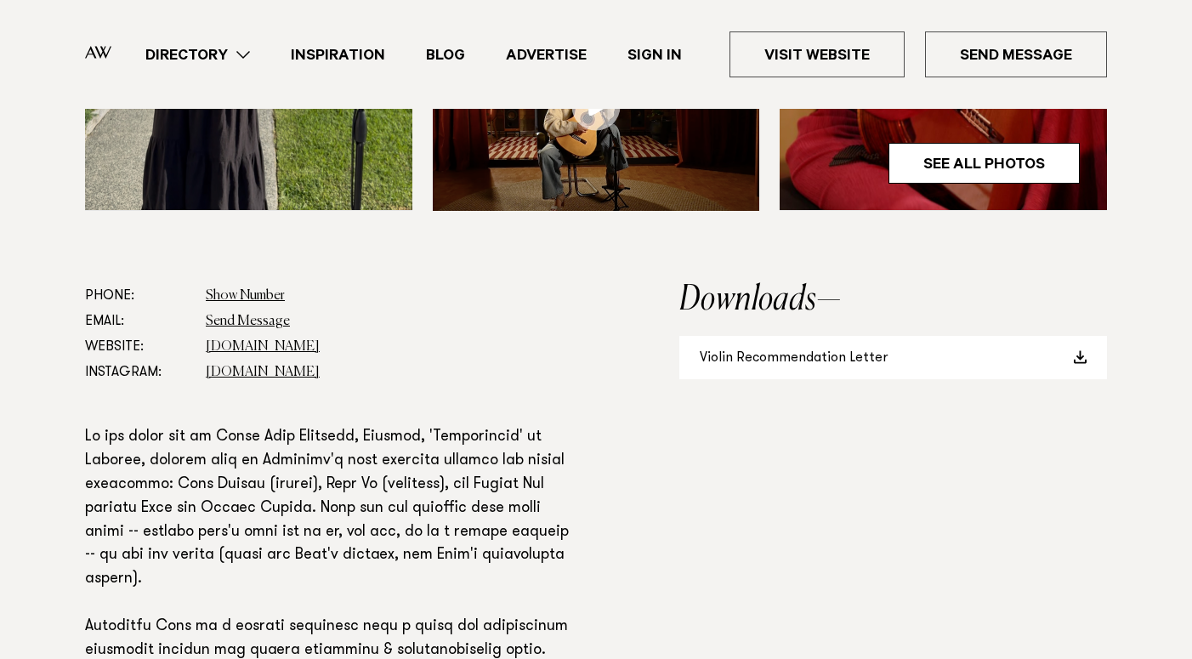
click at [355, 316] on dd "Send Message" at bounding box center [388, 322] width 364 height 26
click at [259, 317] on link "Send Message" at bounding box center [248, 322] width 84 height 14
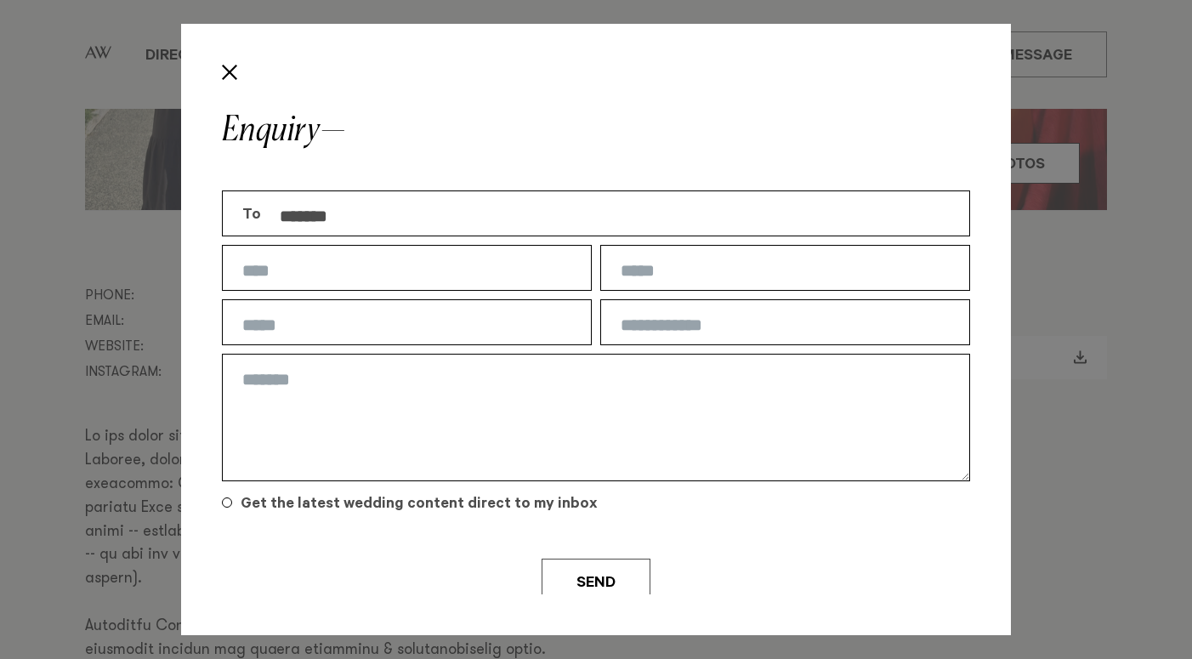
click at [230, 74] on button "Close" at bounding box center [229, 72] width 29 height 29
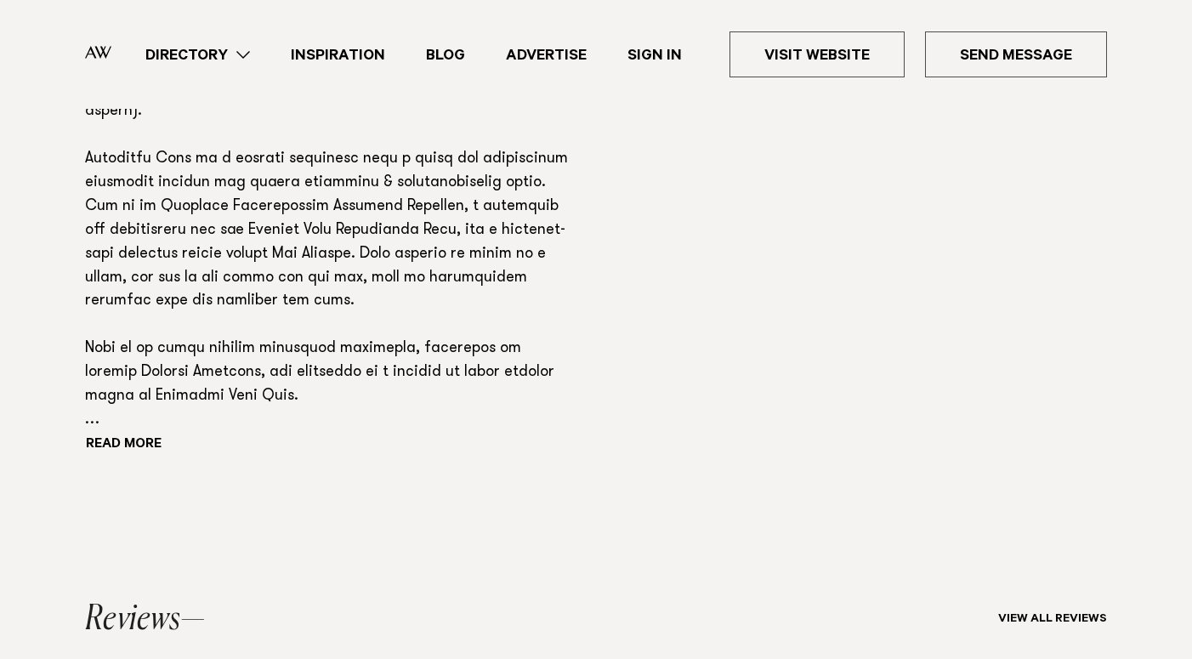
scroll to position [1203, 0]
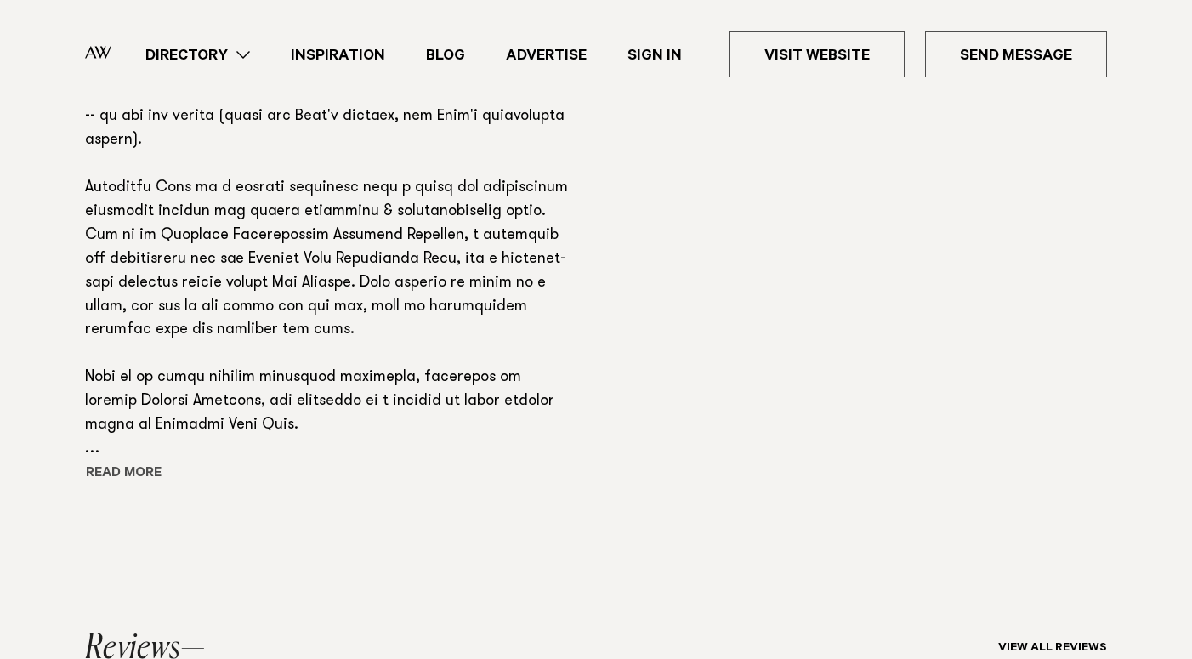
click at [117, 462] on button "Read more" at bounding box center [161, 475] width 153 height 26
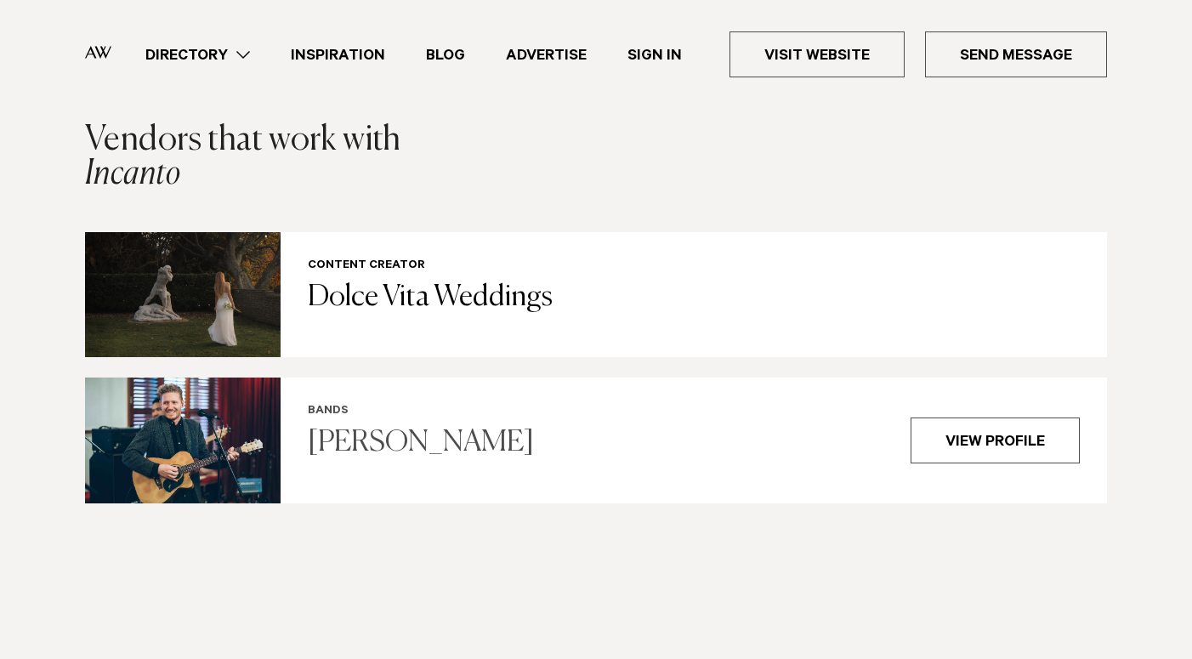
scroll to position [2458, 0]
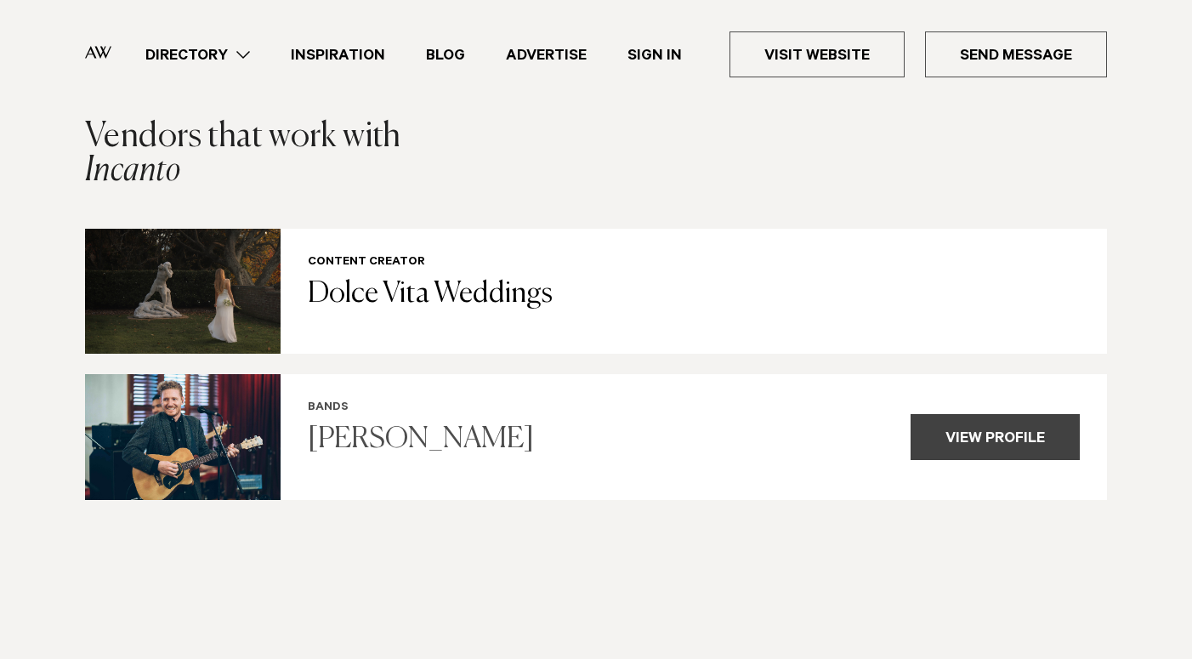
click at [953, 414] on div "View profile" at bounding box center [995, 437] width 169 height 46
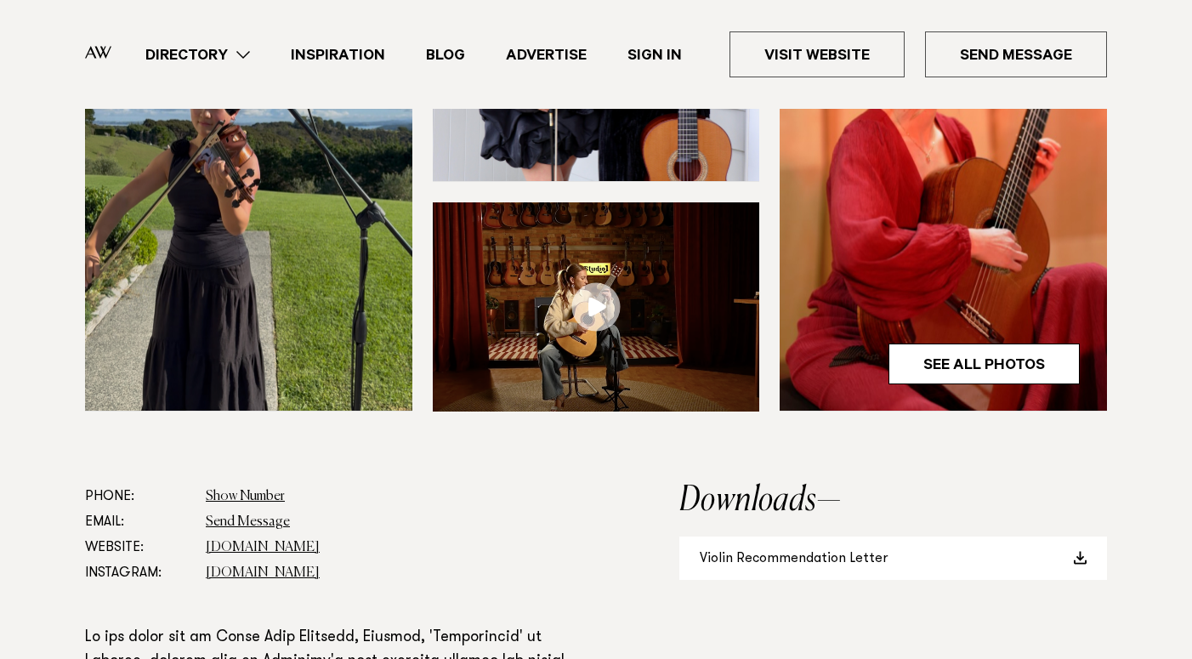
scroll to position [572, 0]
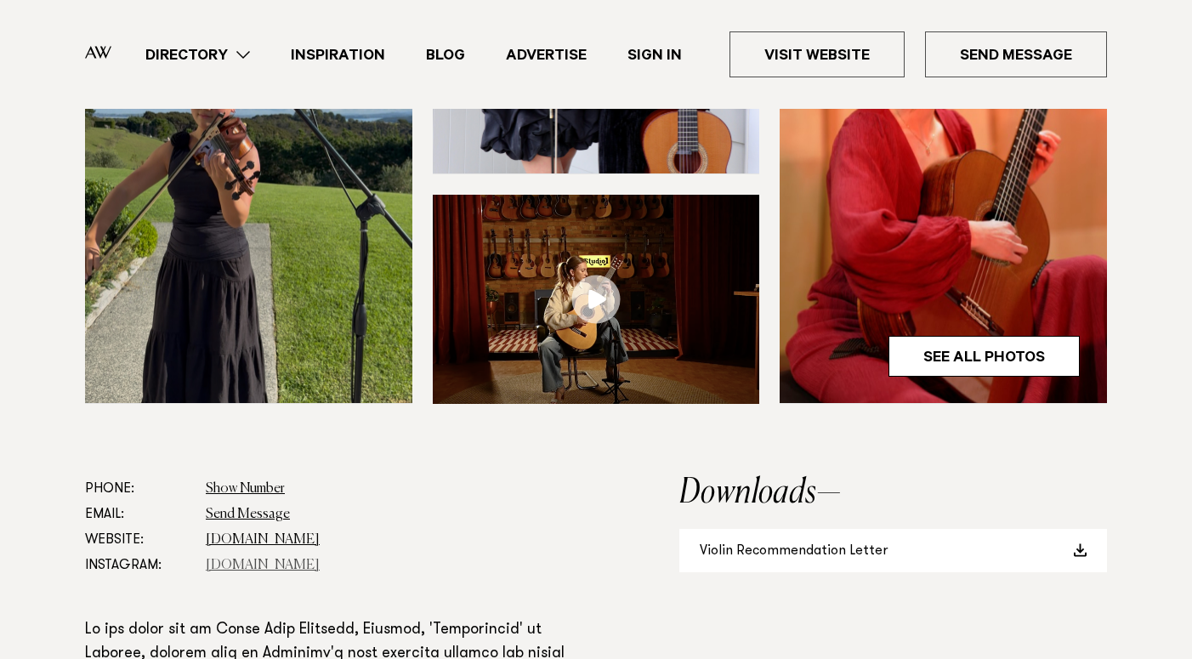
click at [269, 566] on link "dolcevitaweddings.nz" at bounding box center [263, 566] width 114 height 14
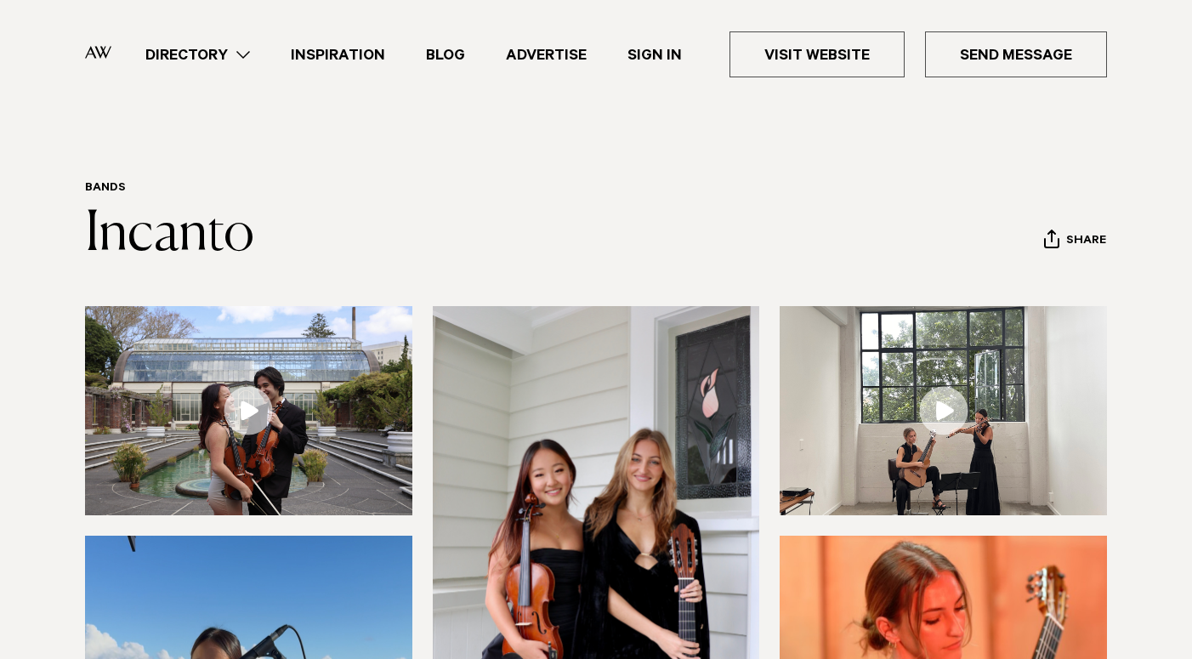
scroll to position [0, 0]
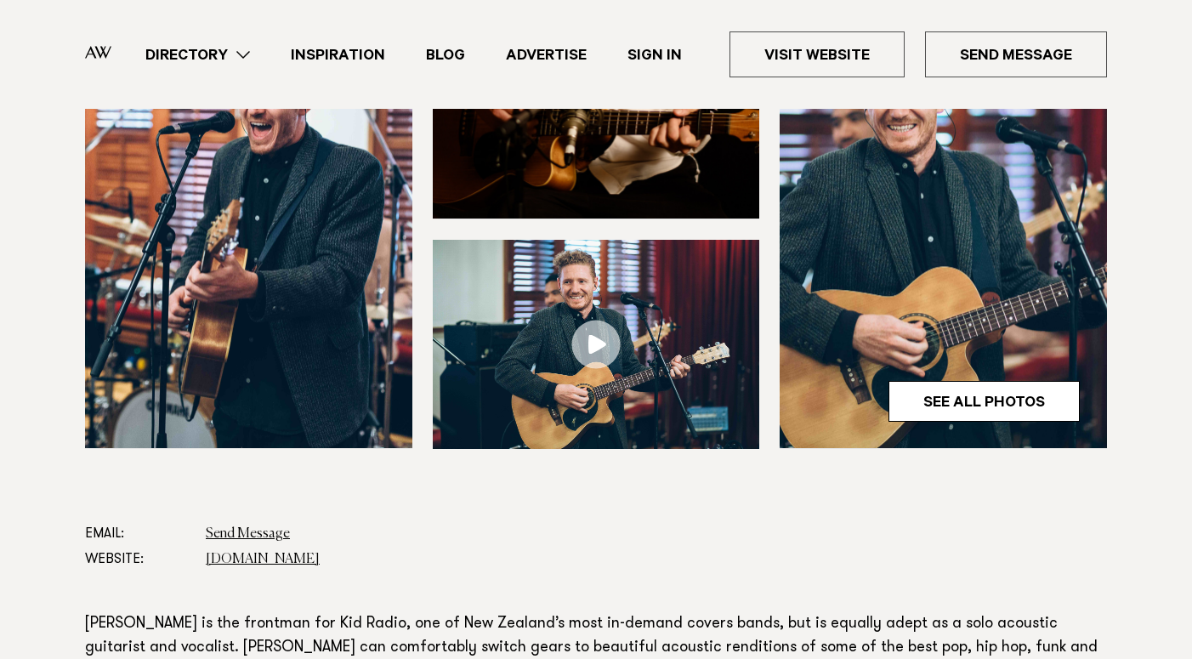
scroll to position [522, 0]
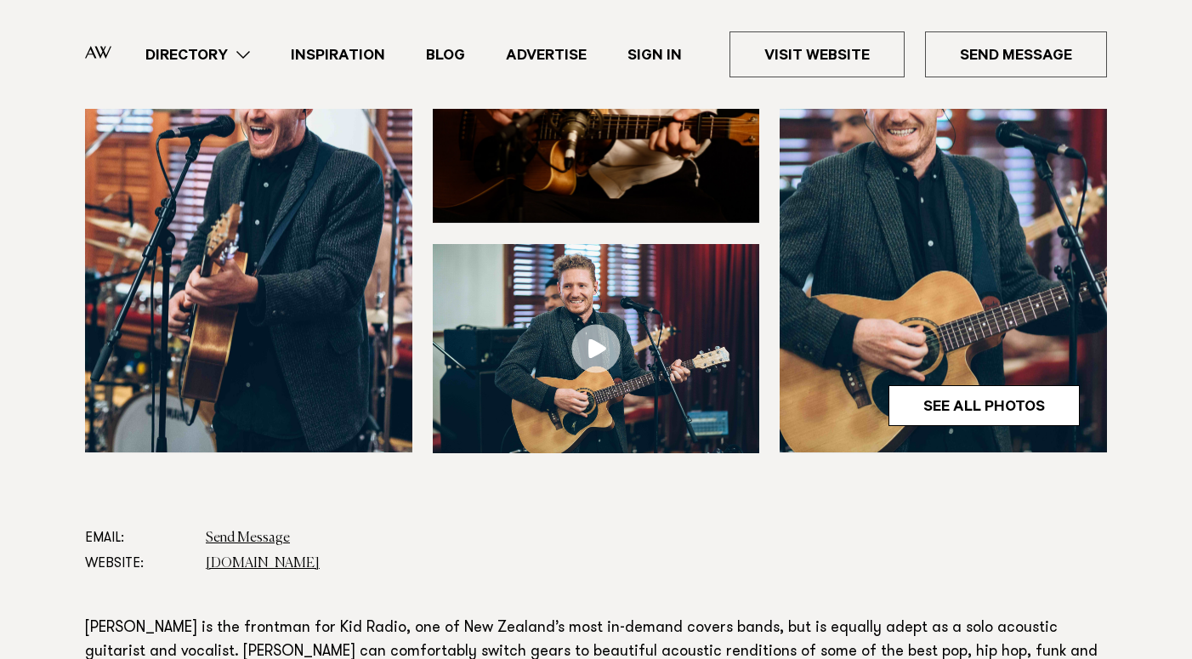
click at [599, 340] on link at bounding box center [596, 348] width 327 height 209
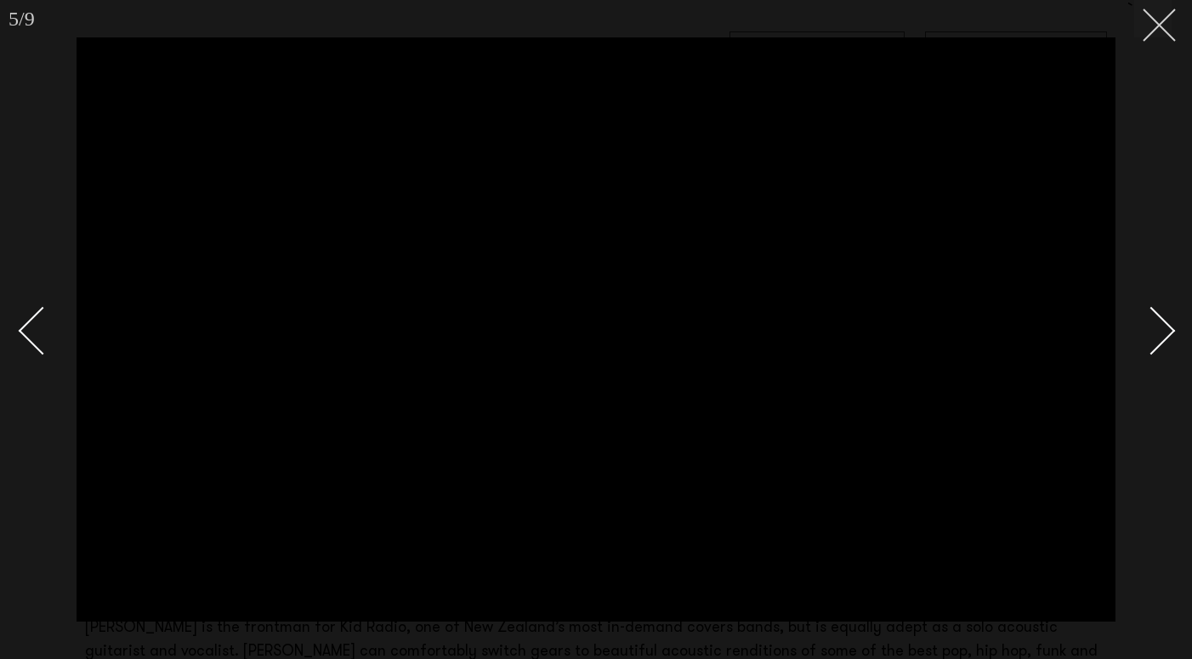
click at [1161, 26] on line at bounding box center [1159, 24] width 31 height 31
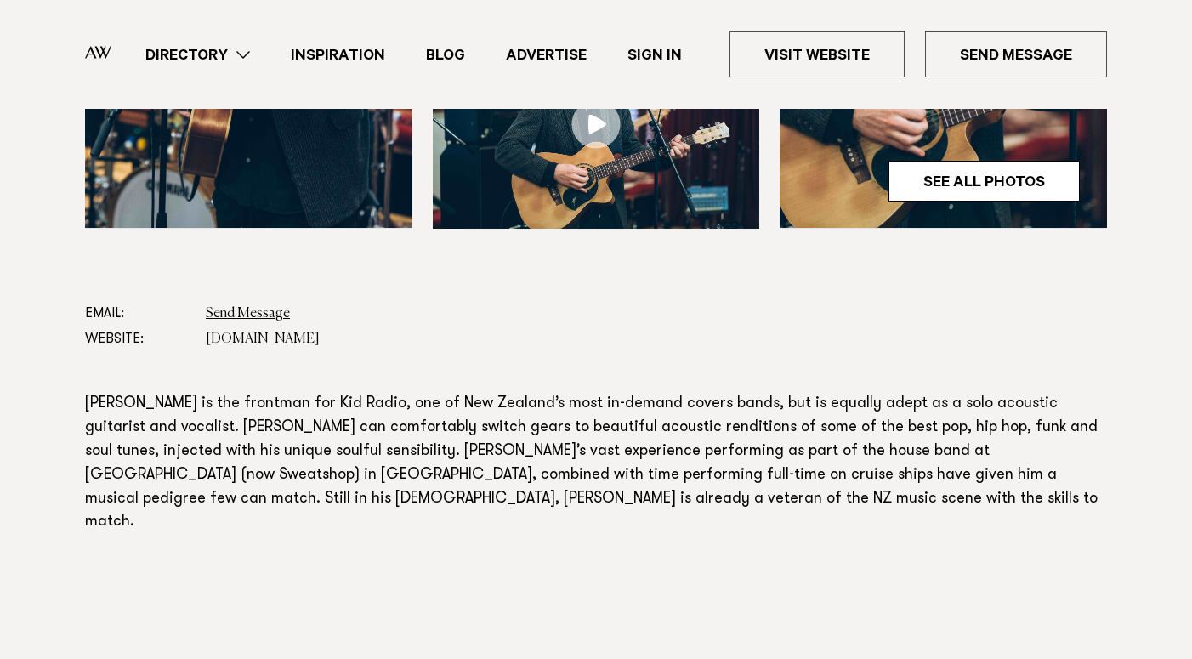
scroll to position [812, 0]
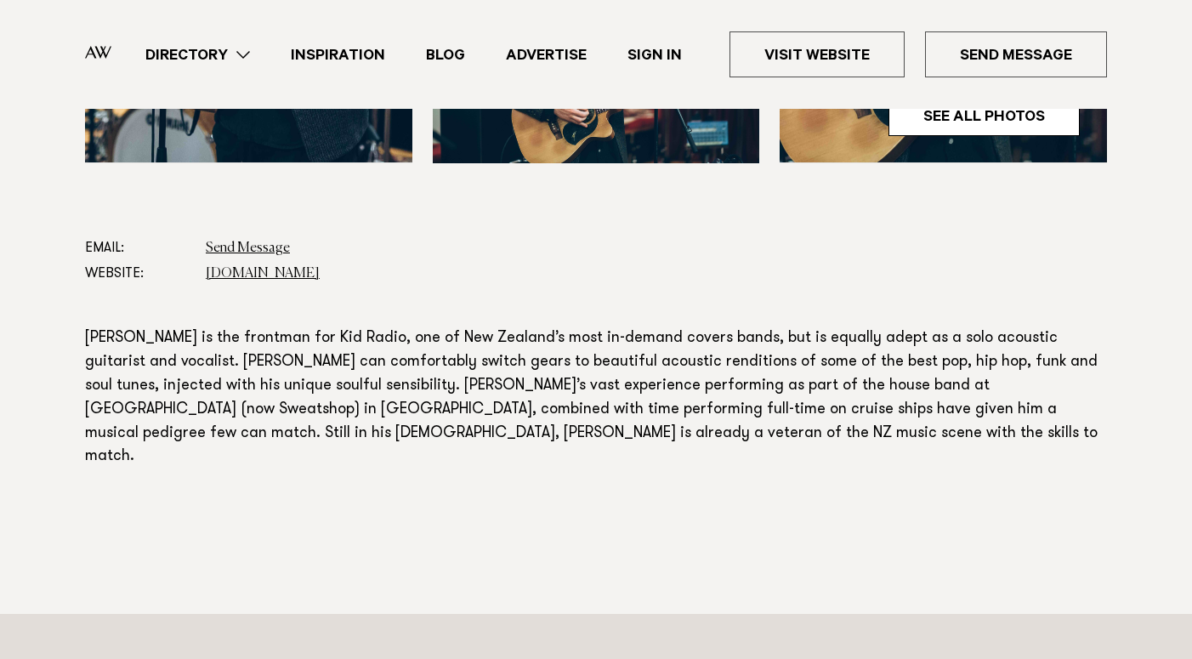
click at [422, 298] on section "Email: Send Message Website: www.findaband.co.nz Read more" at bounding box center [596, 389] width 1022 height 306
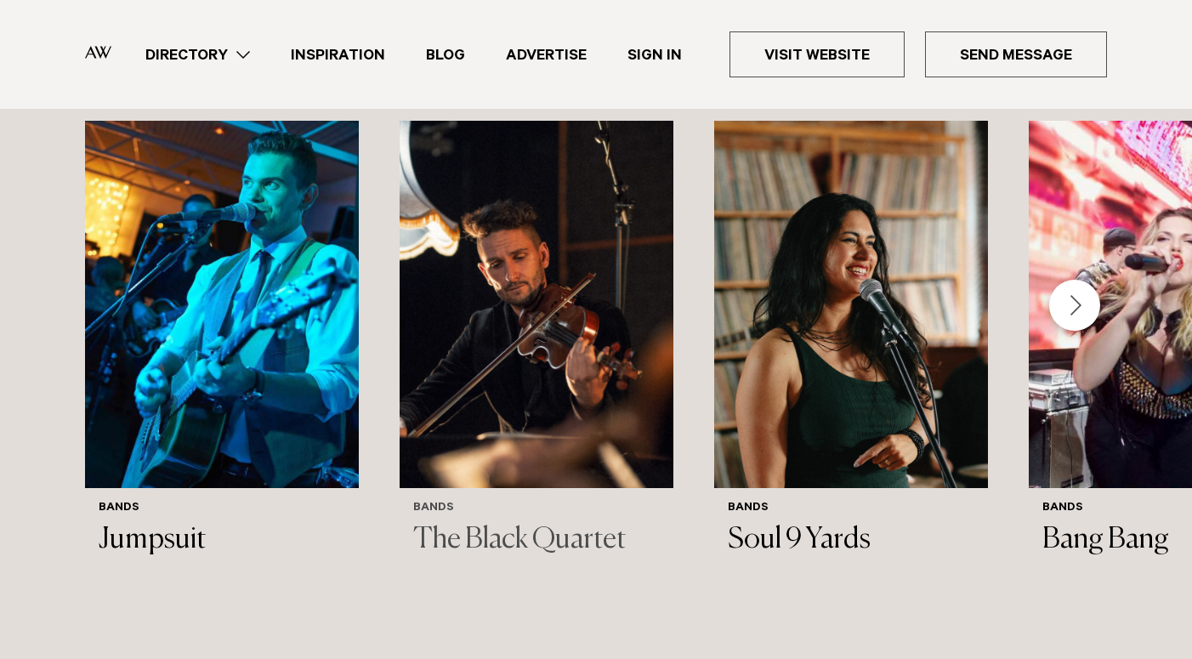
scroll to position [1452, 0]
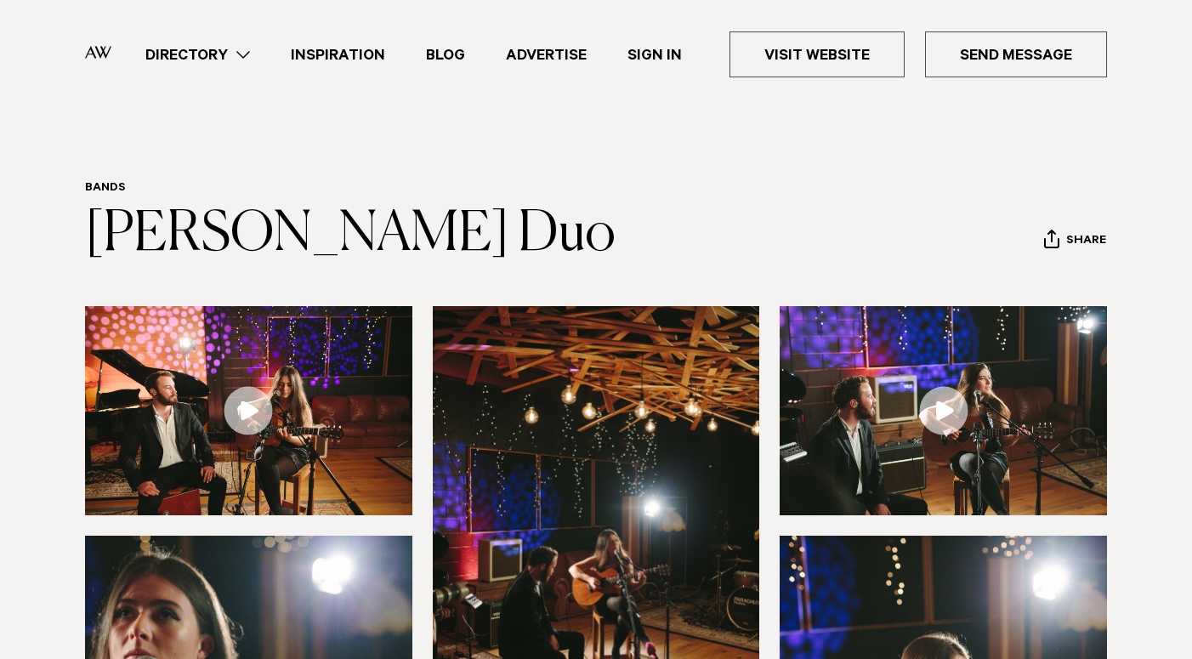
click at [264, 412] on link at bounding box center [248, 410] width 327 height 209
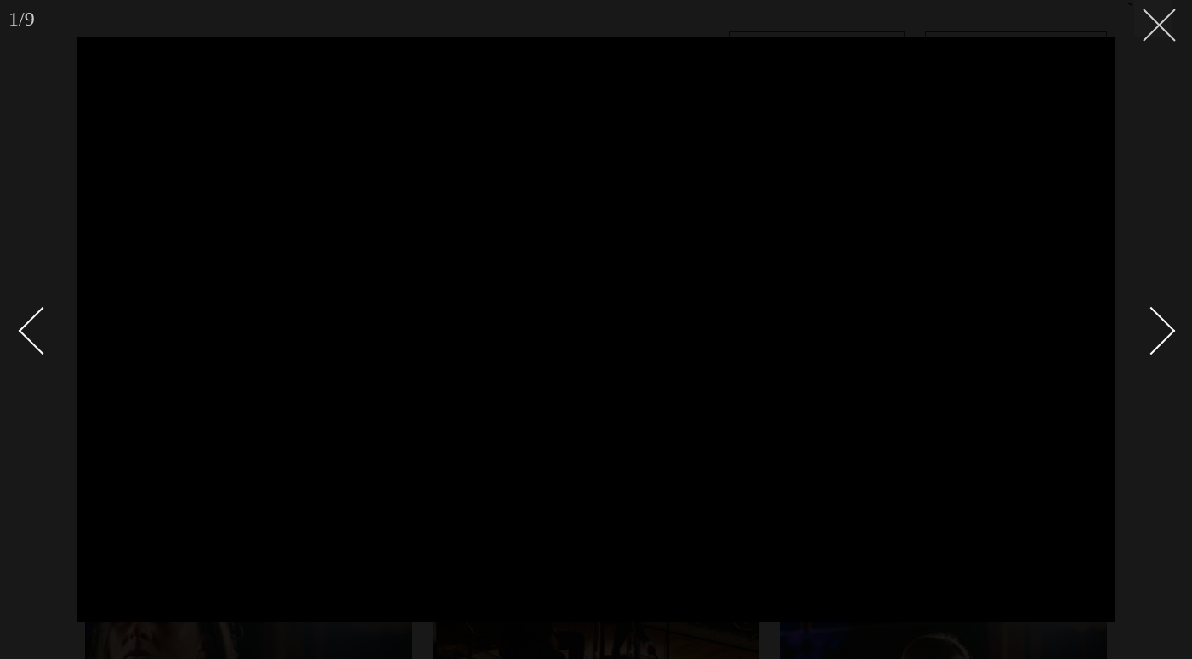
click at [1151, 26] on icon at bounding box center [1153, 19] width 20 height 20
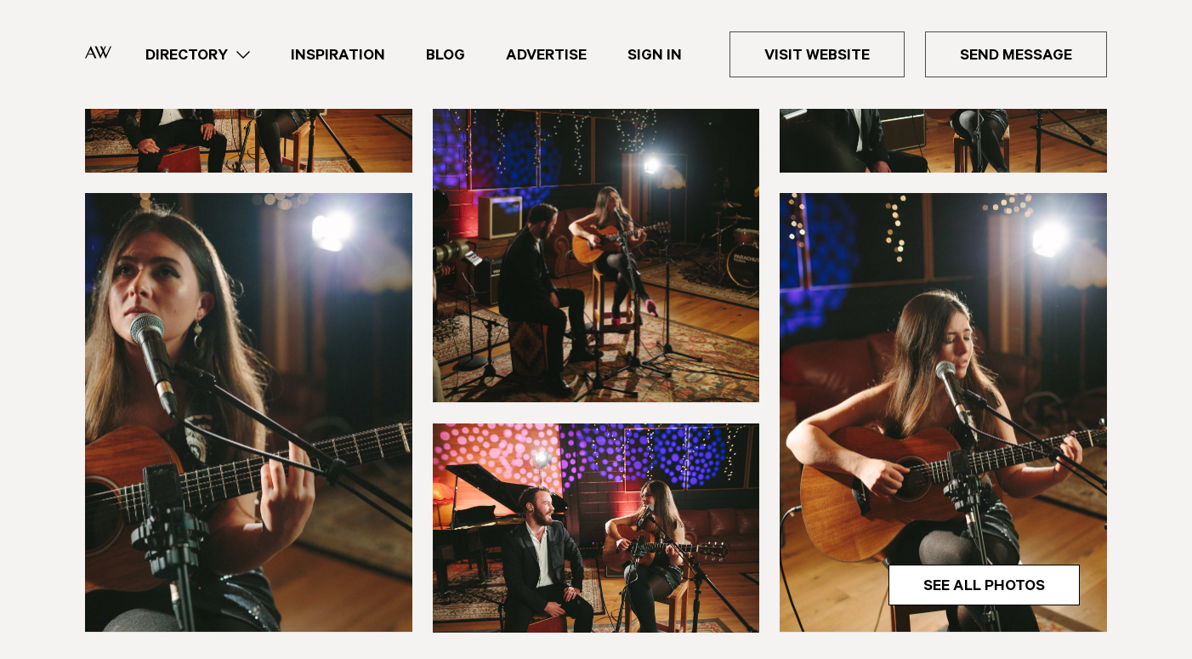
scroll to position [190, 0]
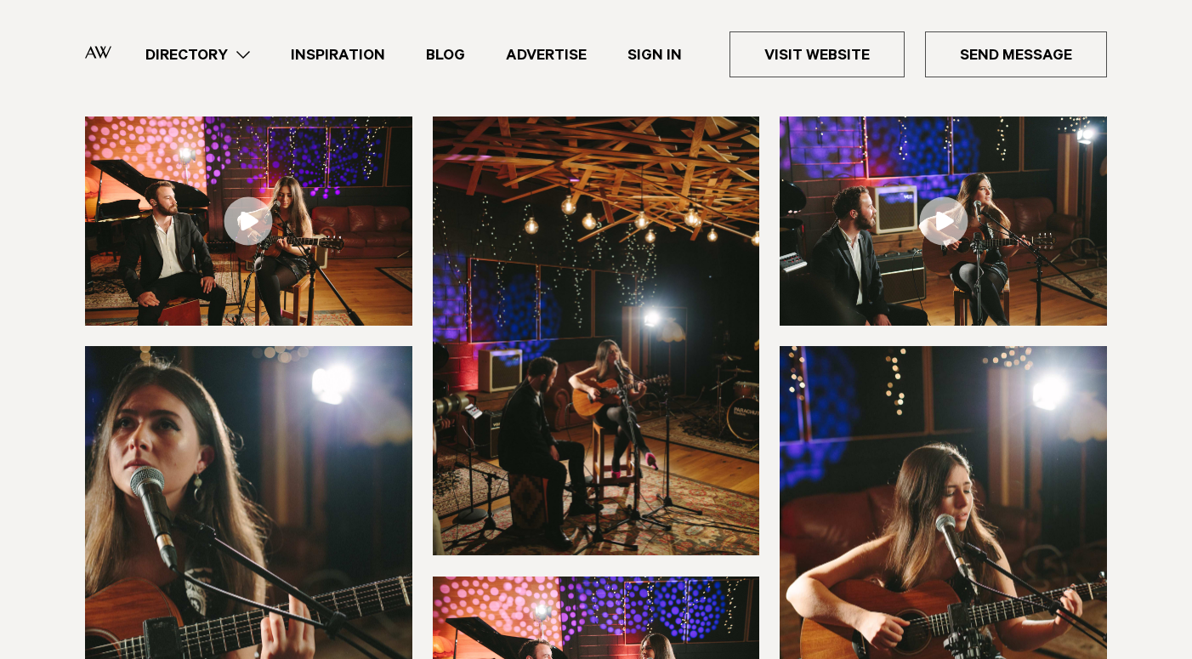
click at [952, 232] on link at bounding box center [943, 221] width 327 height 209
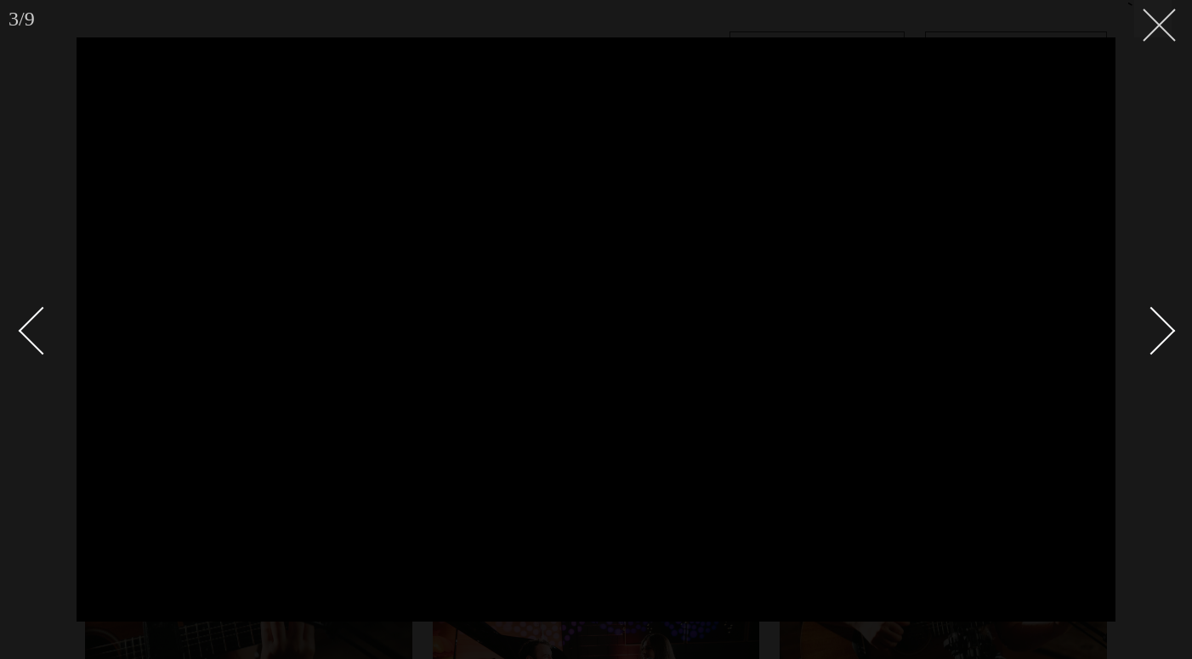
click at [1152, 28] on icon at bounding box center [1153, 19] width 20 height 20
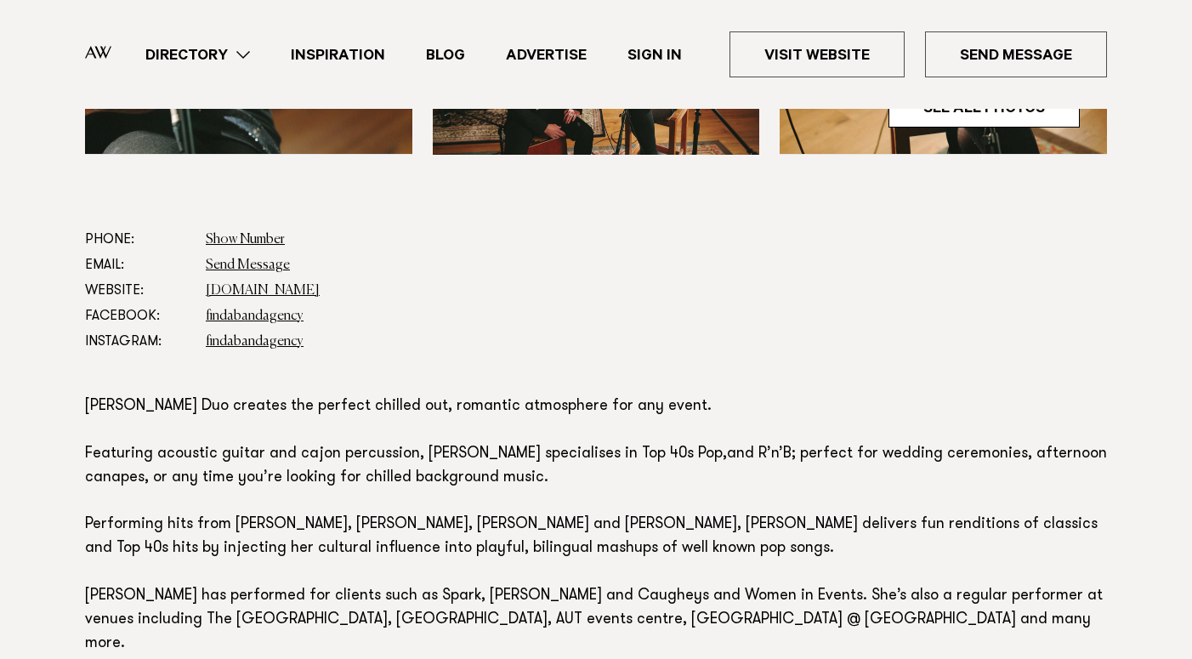
scroll to position [820, 0]
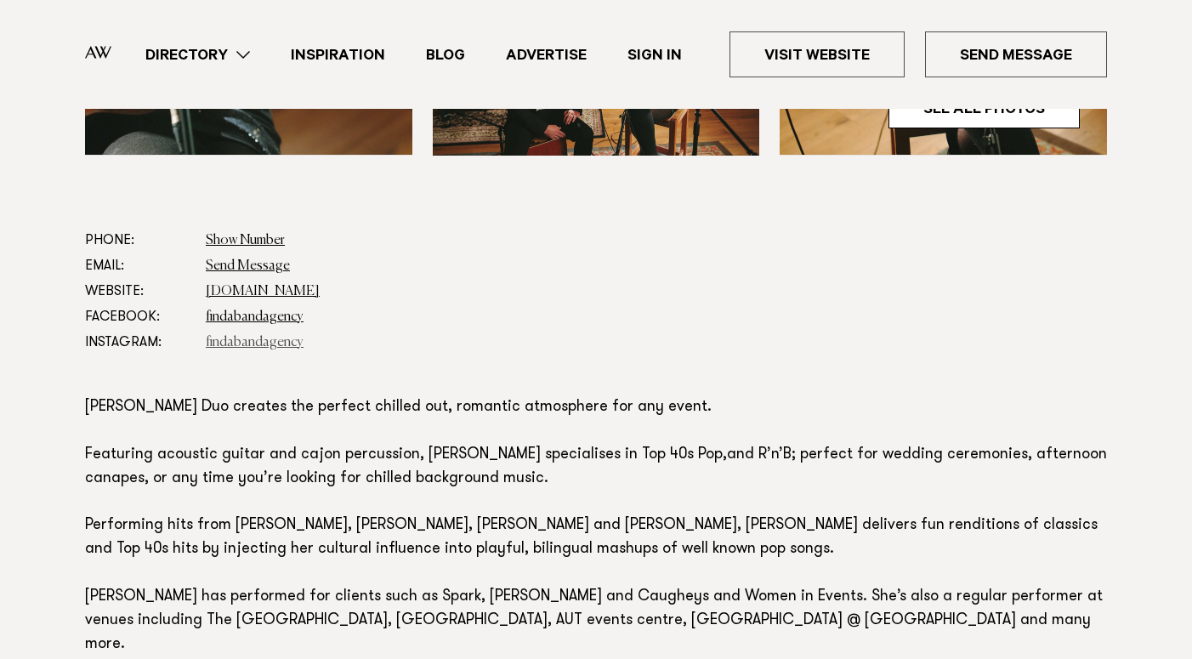
click at [269, 343] on link "findabandagency" at bounding box center [255, 343] width 98 height 14
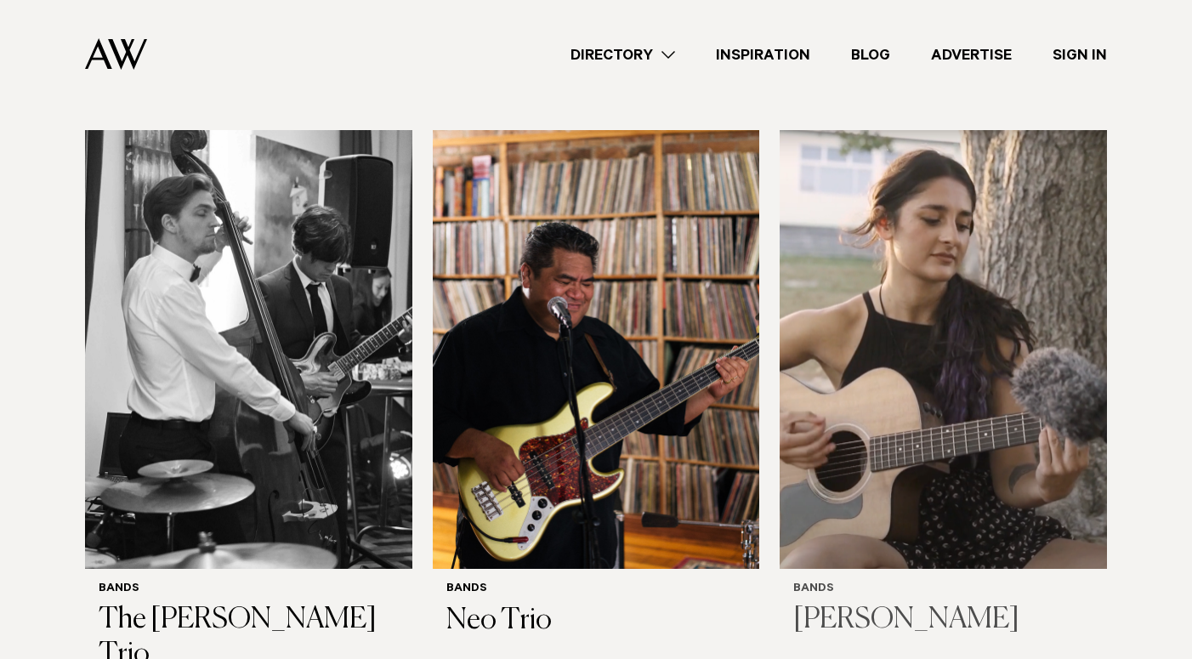
scroll to position [4462, 0]
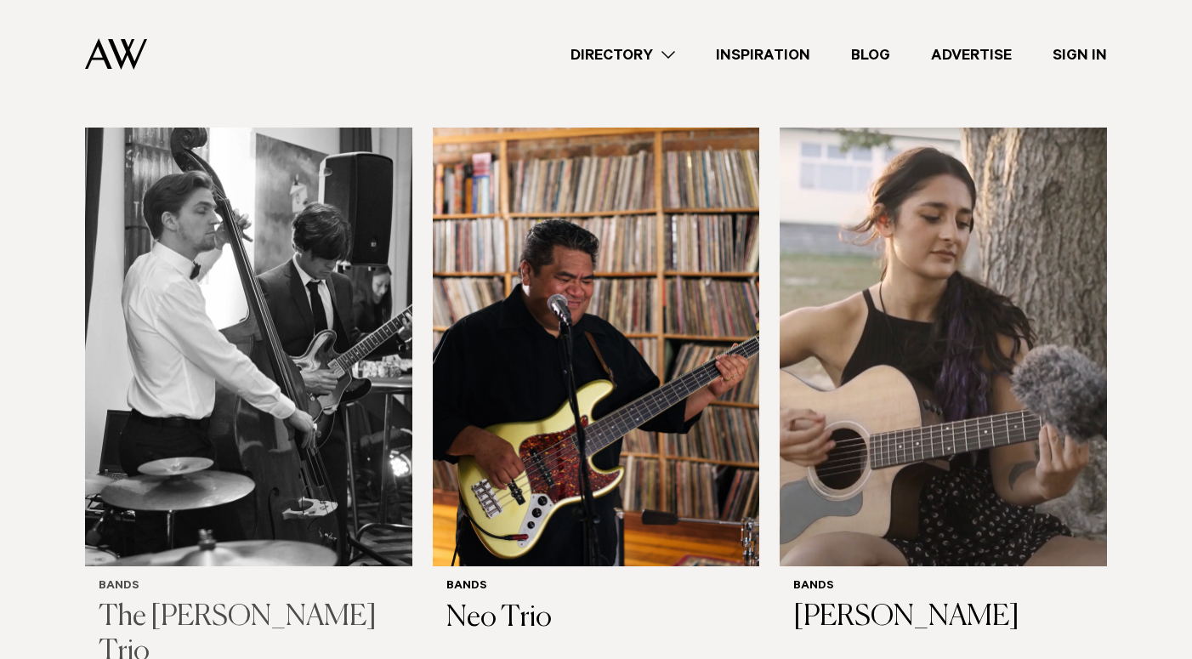
click at [277, 368] on img at bounding box center [248, 347] width 327 height 439
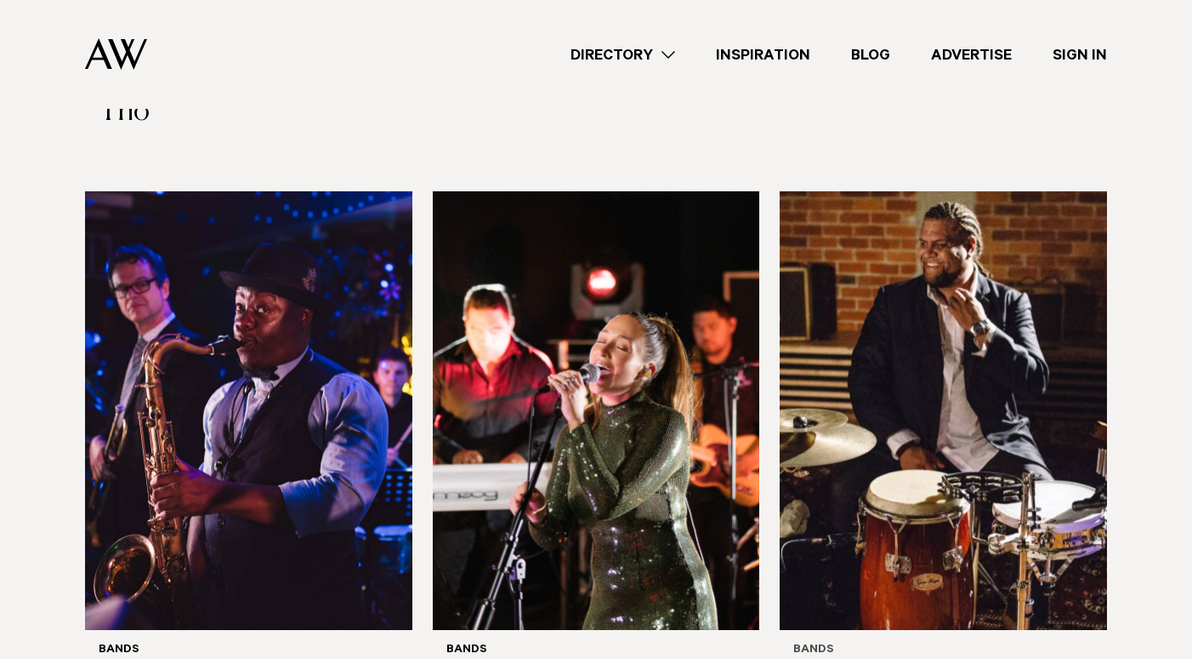
scroll to position [4942, 0]
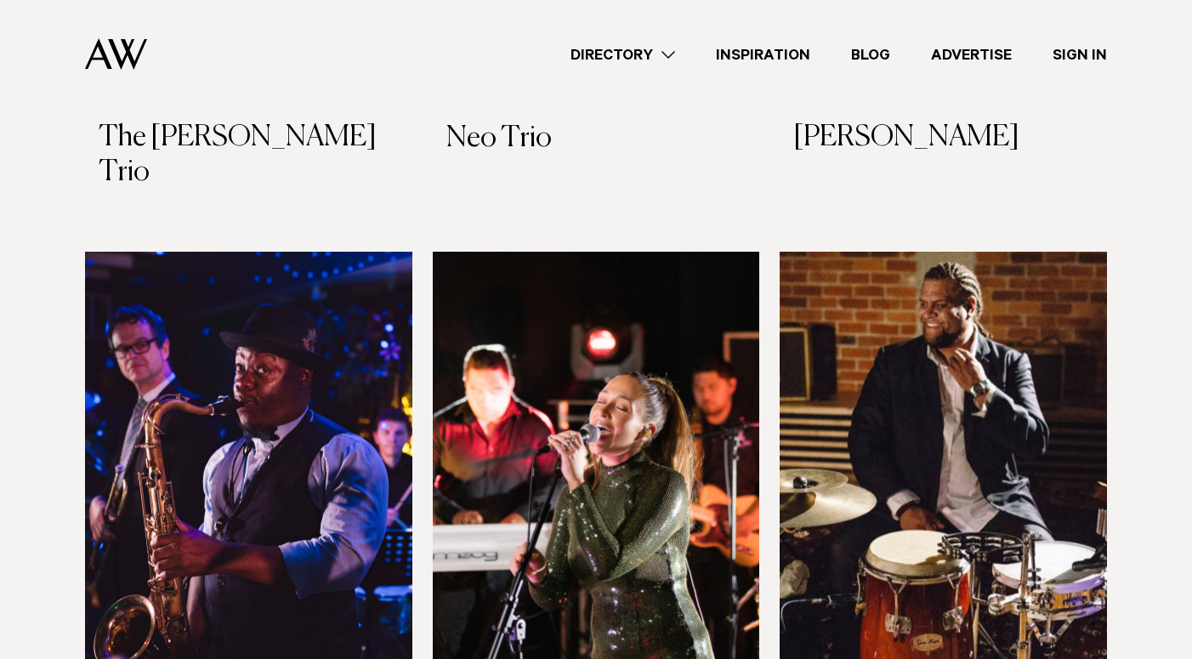
click at [874, 340] on img at bounding box center [943, 471] width 327 height 439
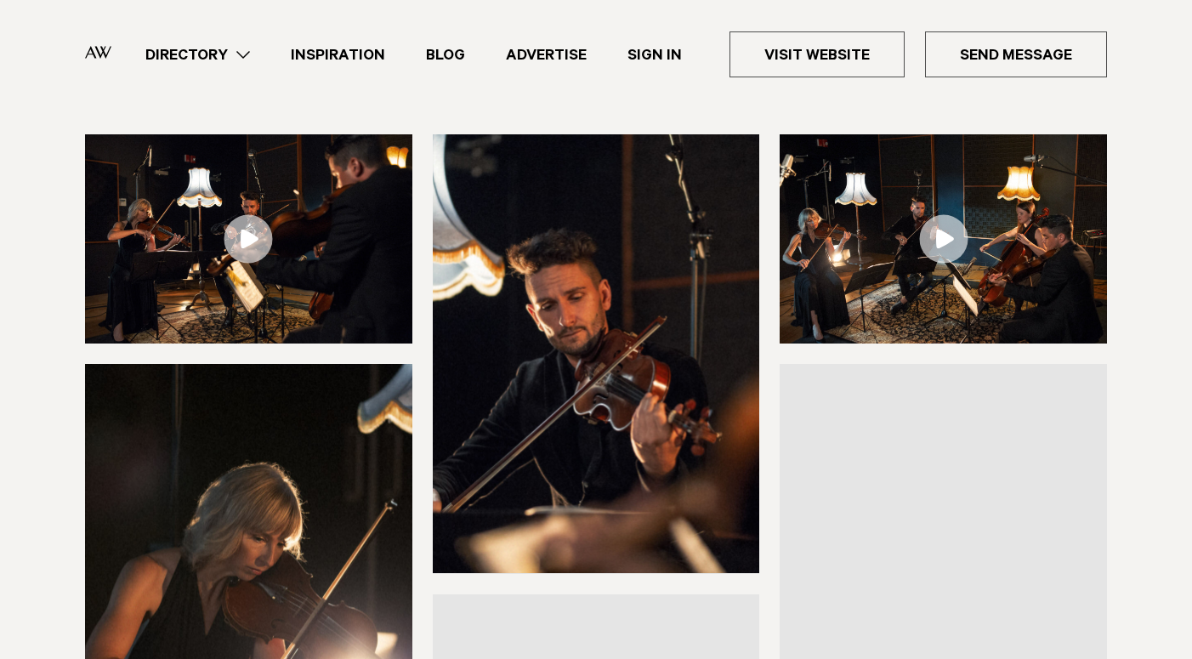
scroll to position [150, 0]
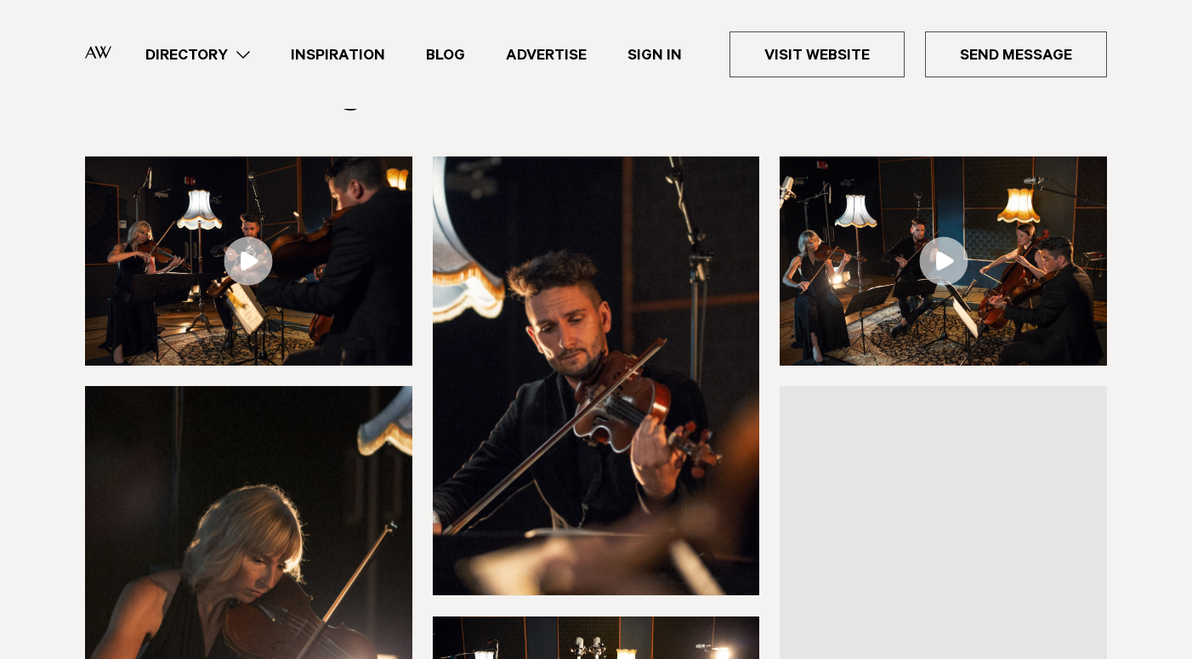
click at [953, 261] on link at bounding box center [943, 260] width 327 height 209
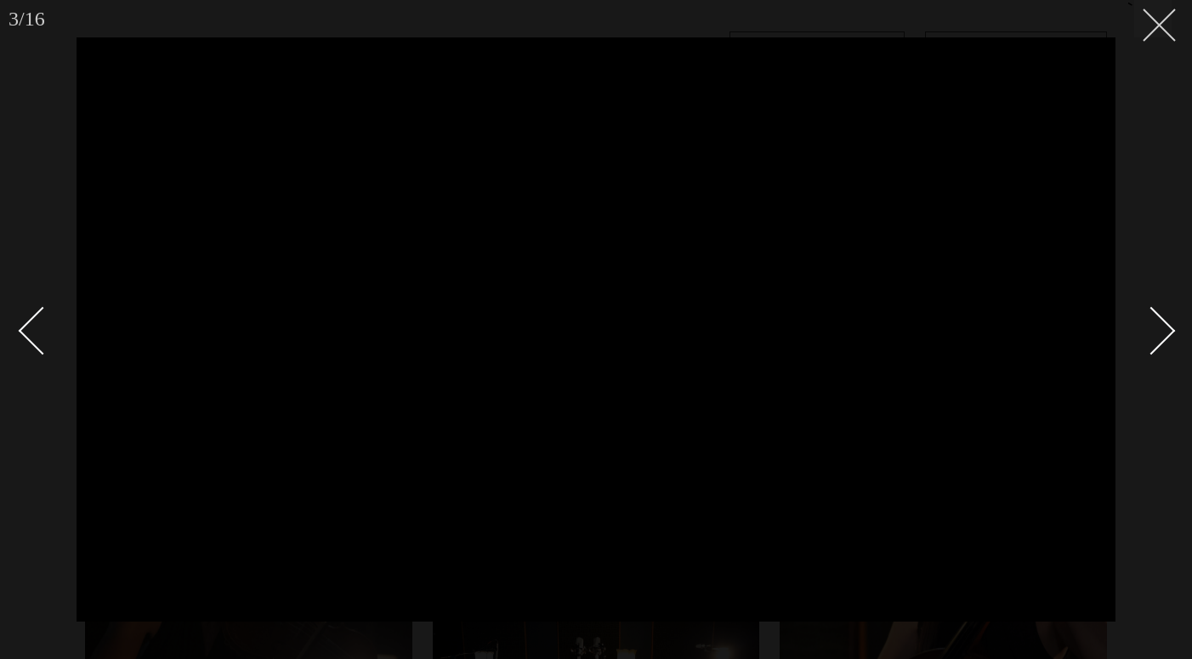
click at [1162, 18] on icon at bounding box center [1153, 19] width 20 height 20
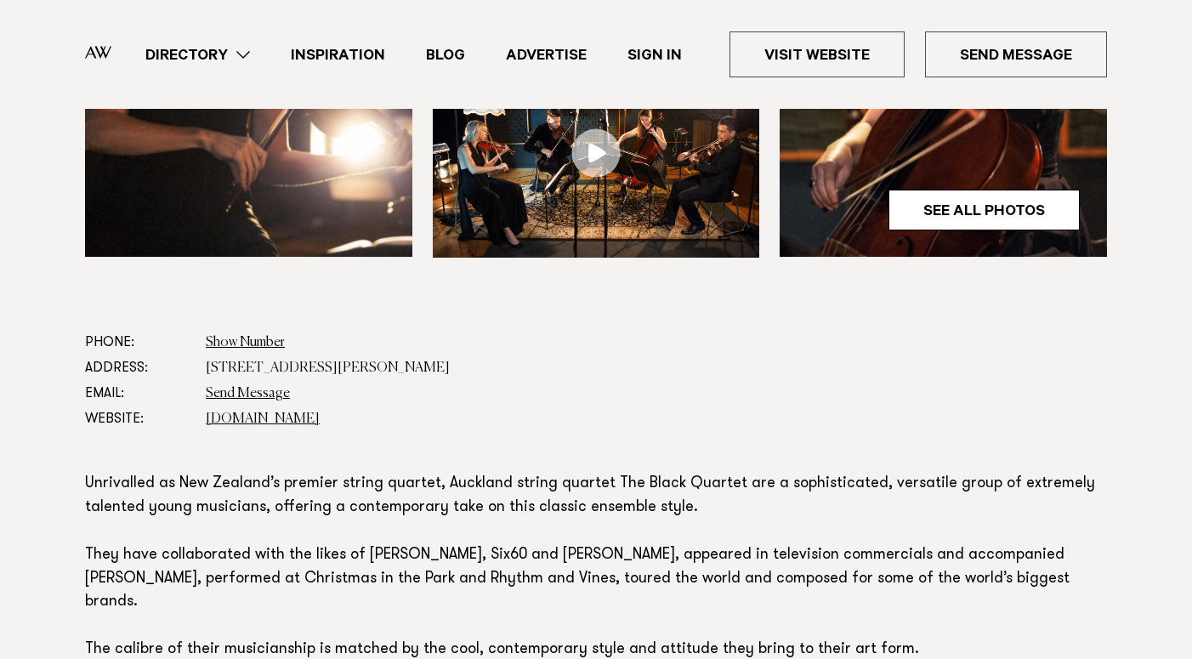
scroll to position [720, 0]
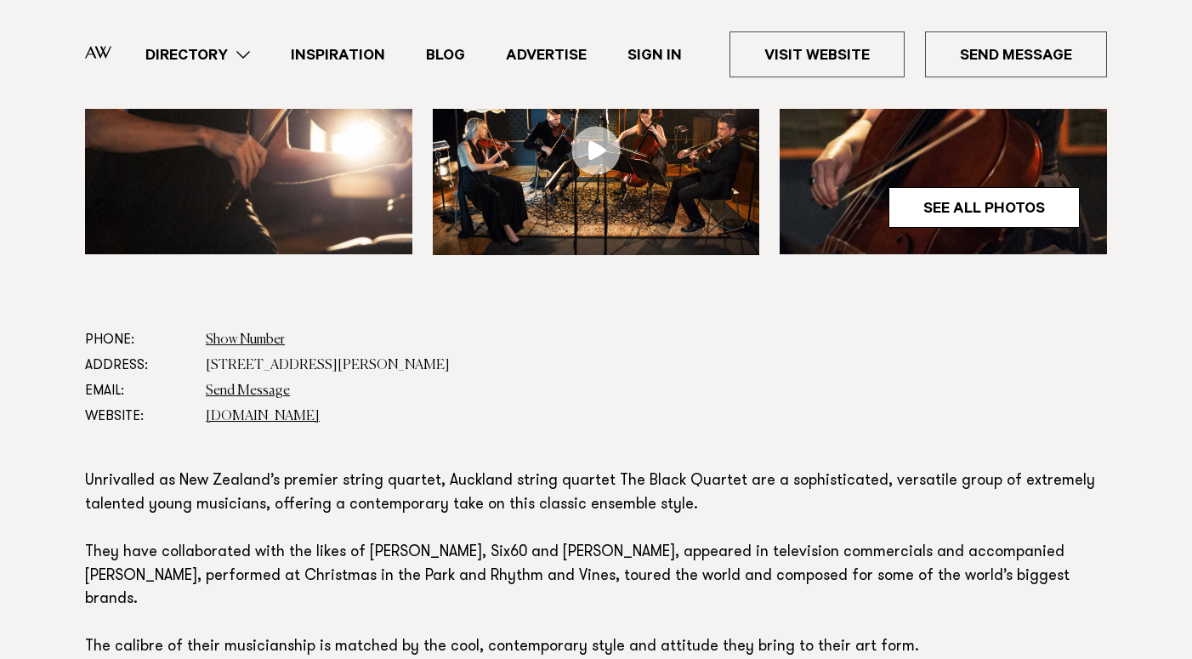
click at [548, 402] on dd "Send Message" at bounding box center [657, 391] width 902 height 26
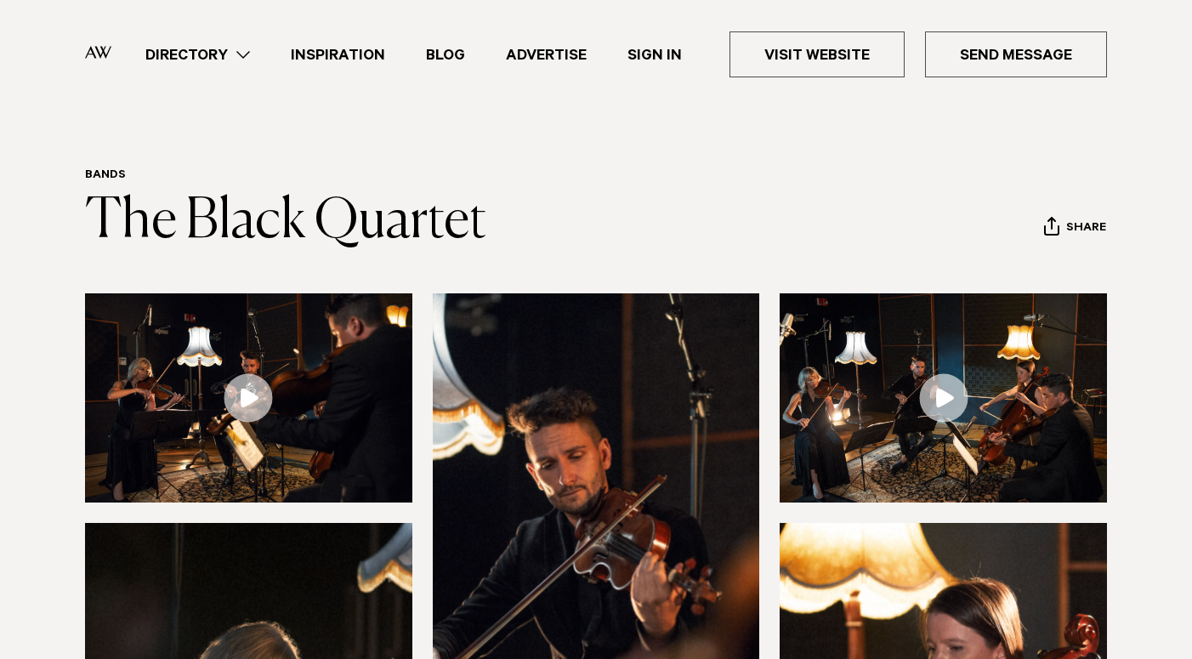
scroll to position [3, 0]
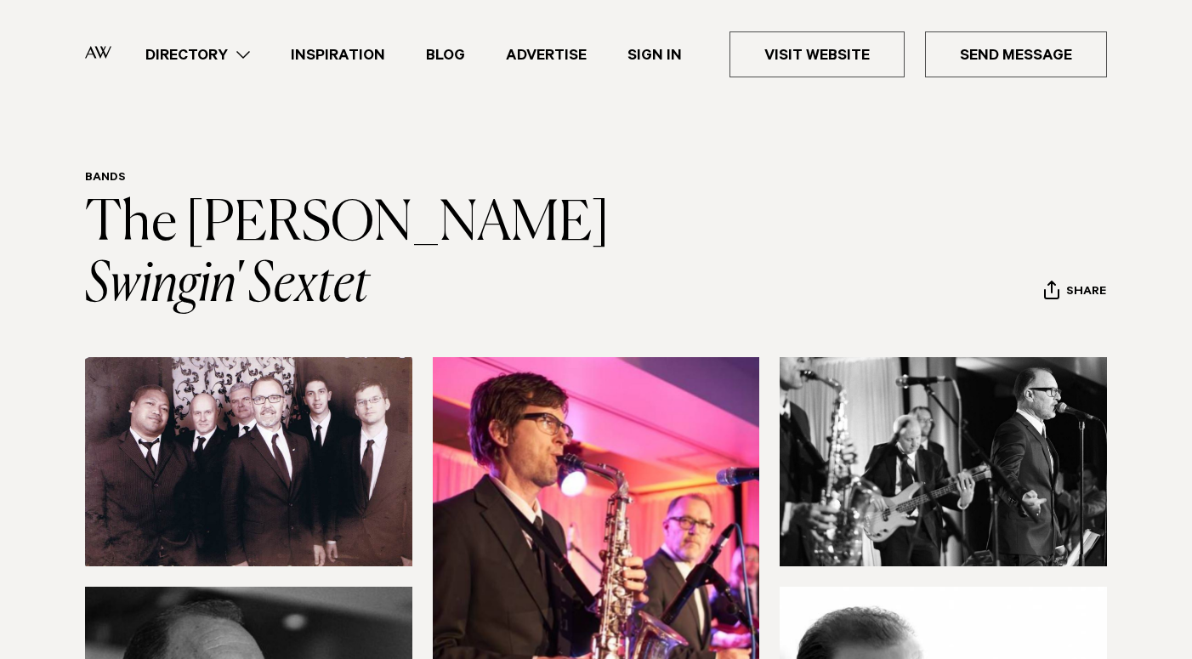
scroll to position [11, 0]
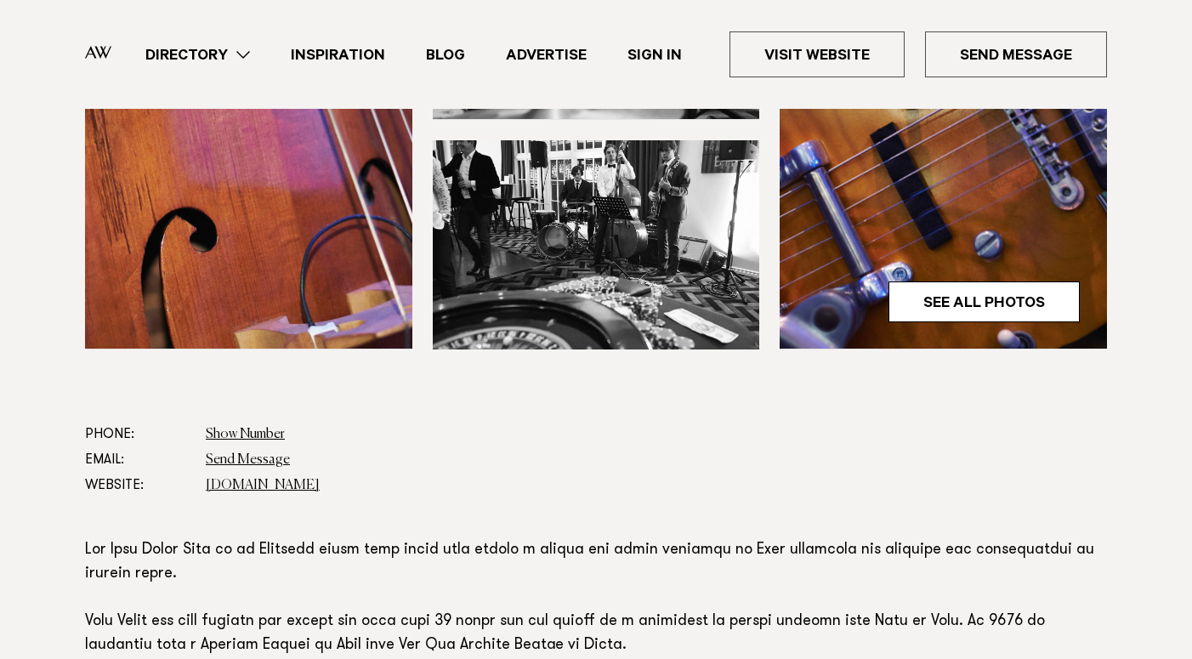
scroll to position [688, 0]
click at [292, 478] on link "[DOMAIN_NAME]" at bounding box center [263, 485] width 114 height 14
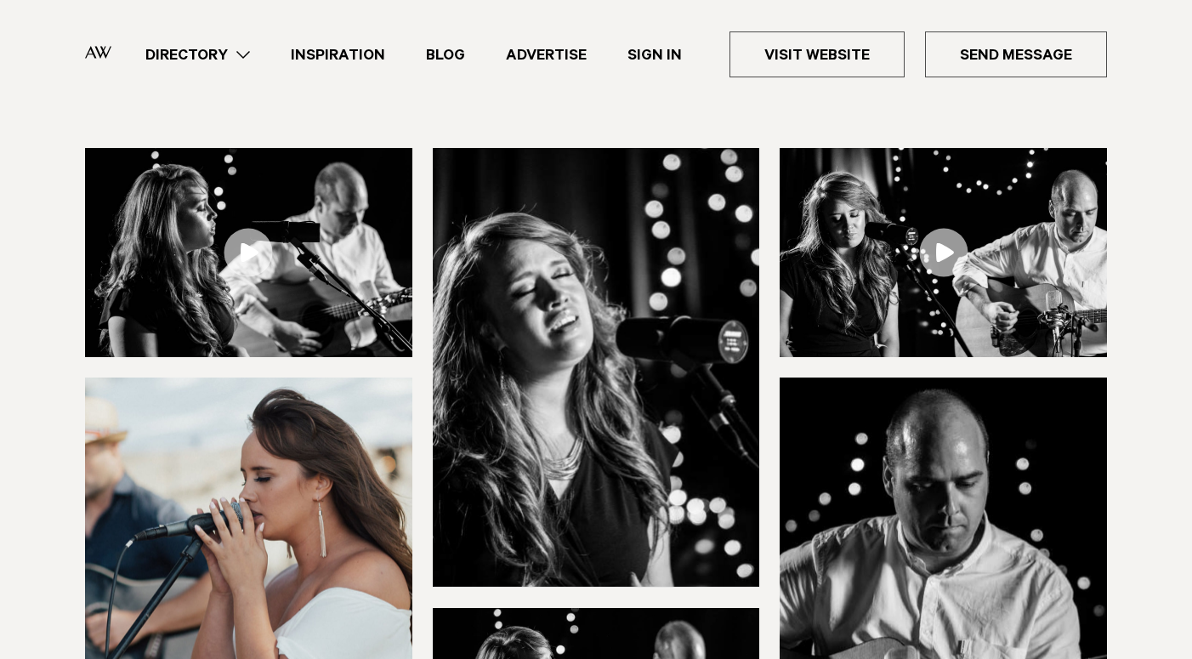
scroll to position [130, 0]
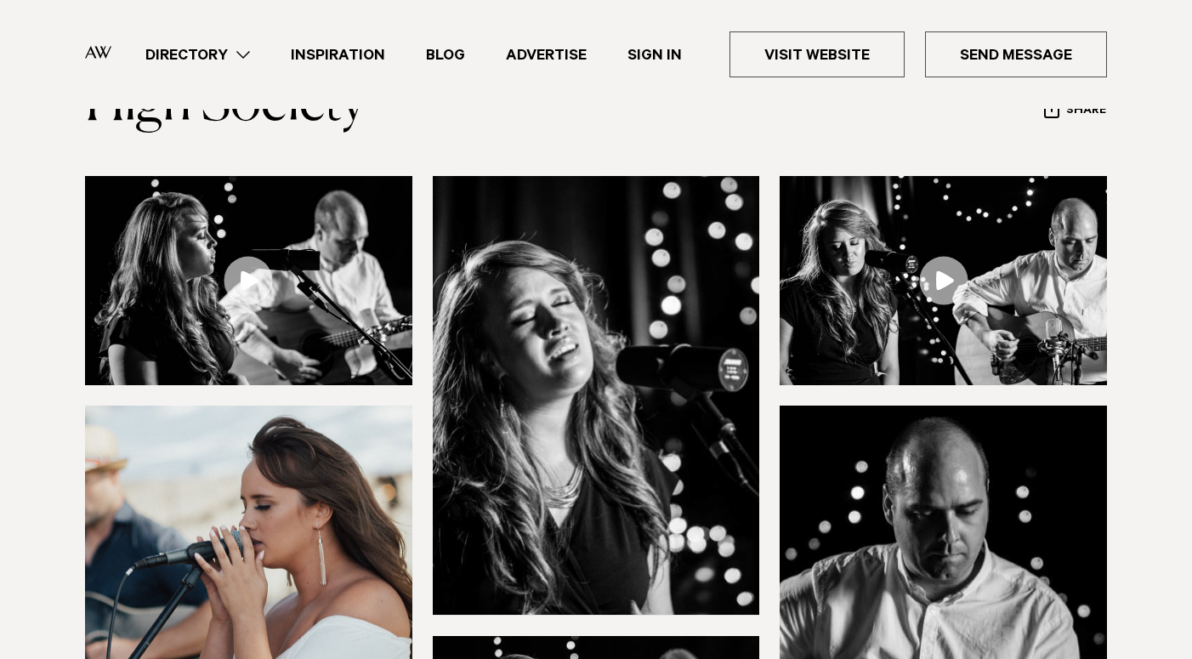
click at [257, 279] on link at bounding box center [248, 280] width 327 height 209
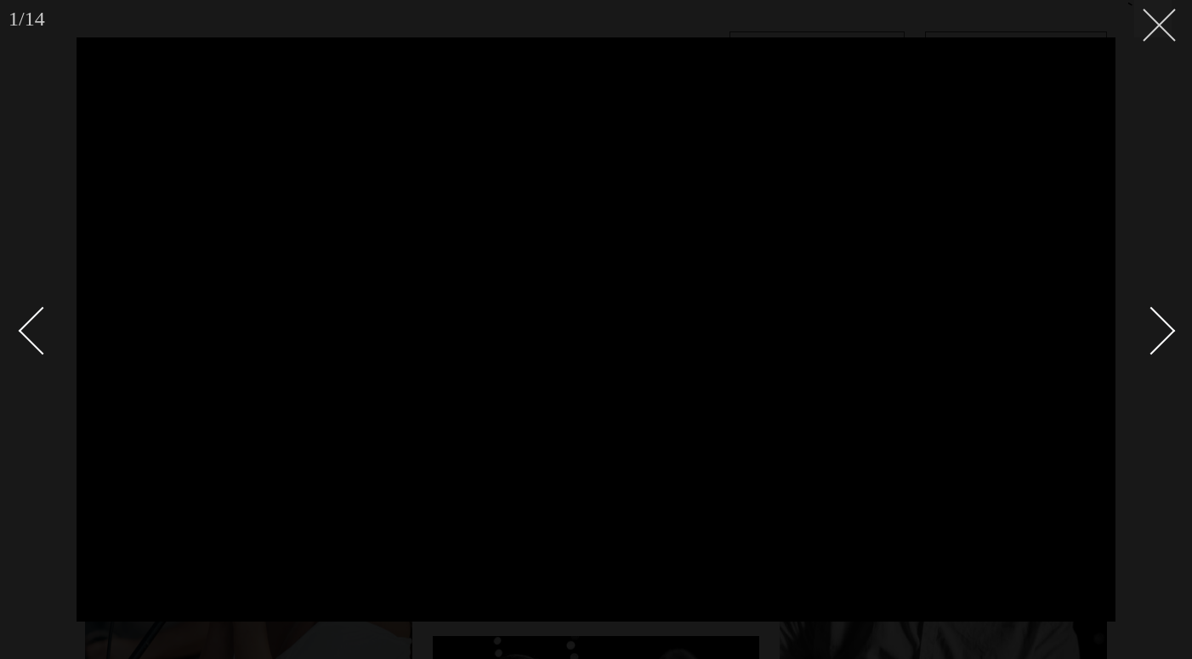
click at [1161, 36] on button at bounding box center [1153, 18] width 37 height 37
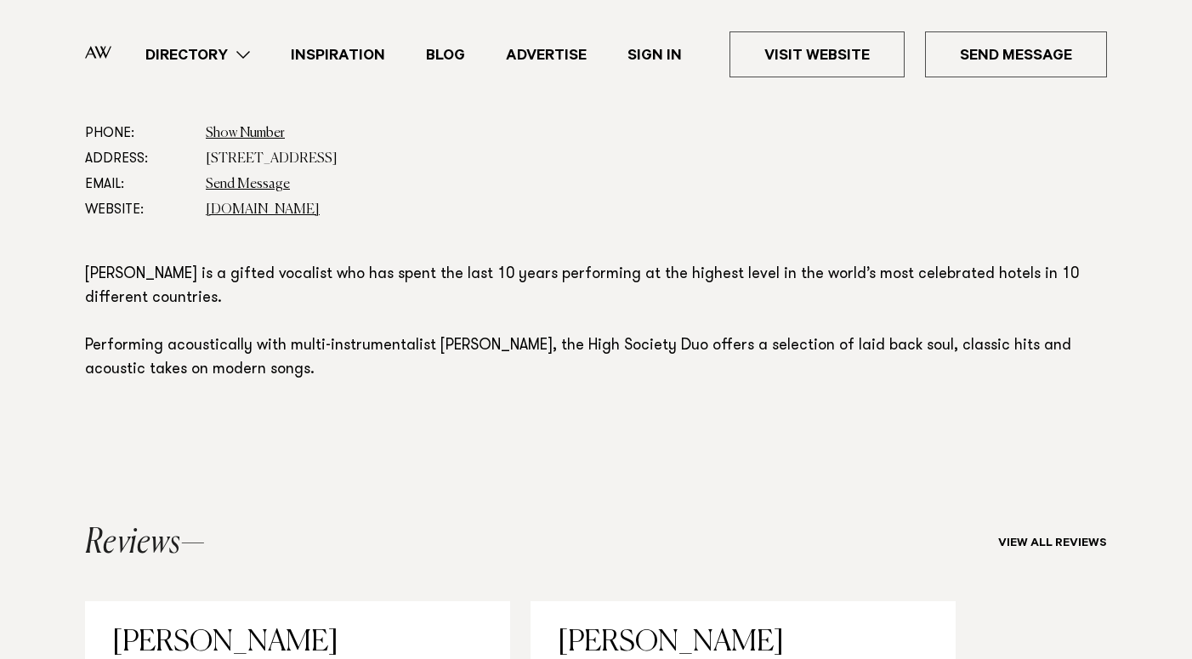
scroll to position [926, 0]
